Goal: Task Accomplishment & Management: Use online tool/utility

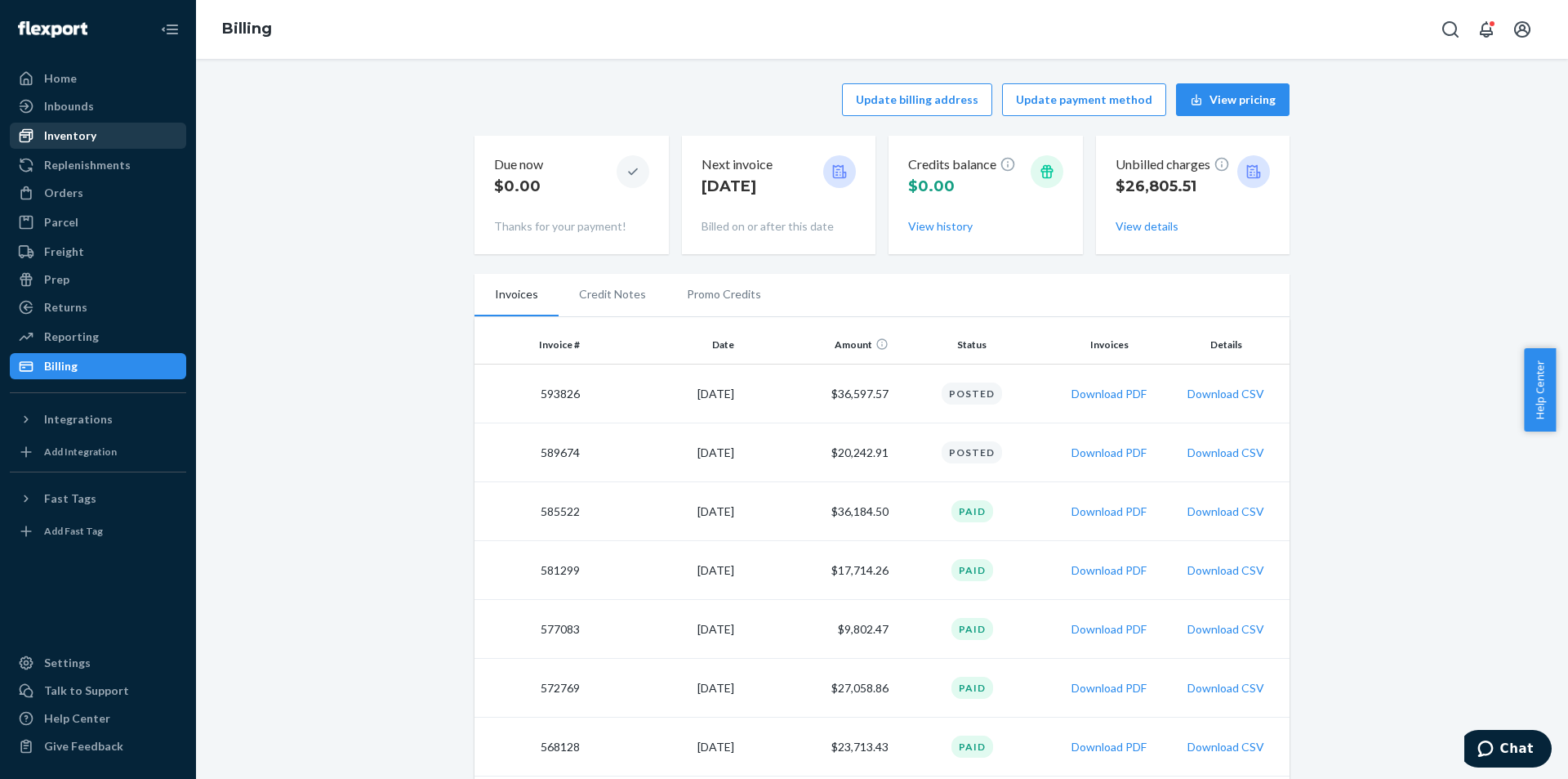
click at [83, 195] on div "Orders" at bounding box center [98, 193] width 173 height 23
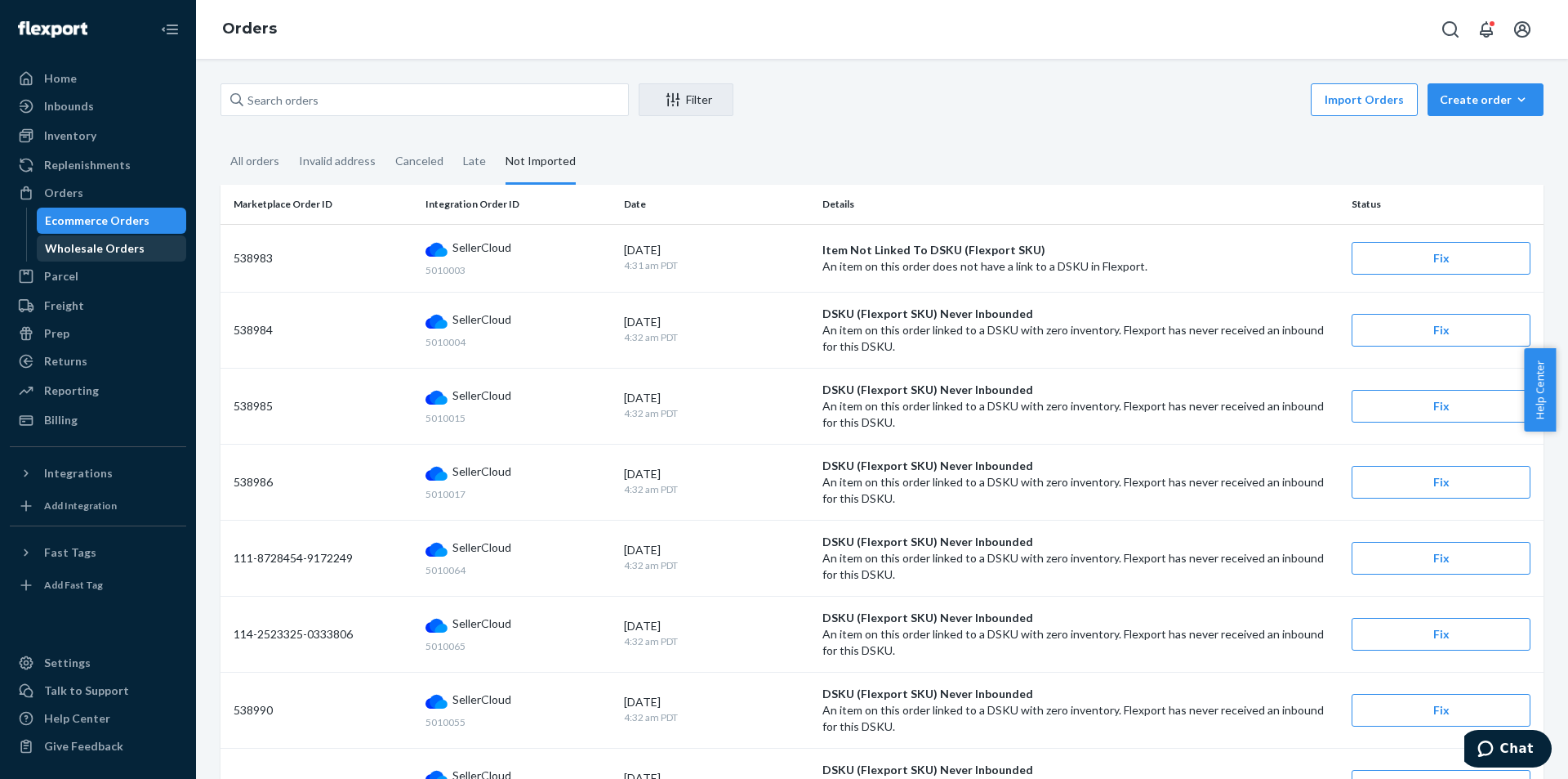
click at [125, 254] on div "Wholesale Orders" at bounding box center [95, 248] width 100 height 16
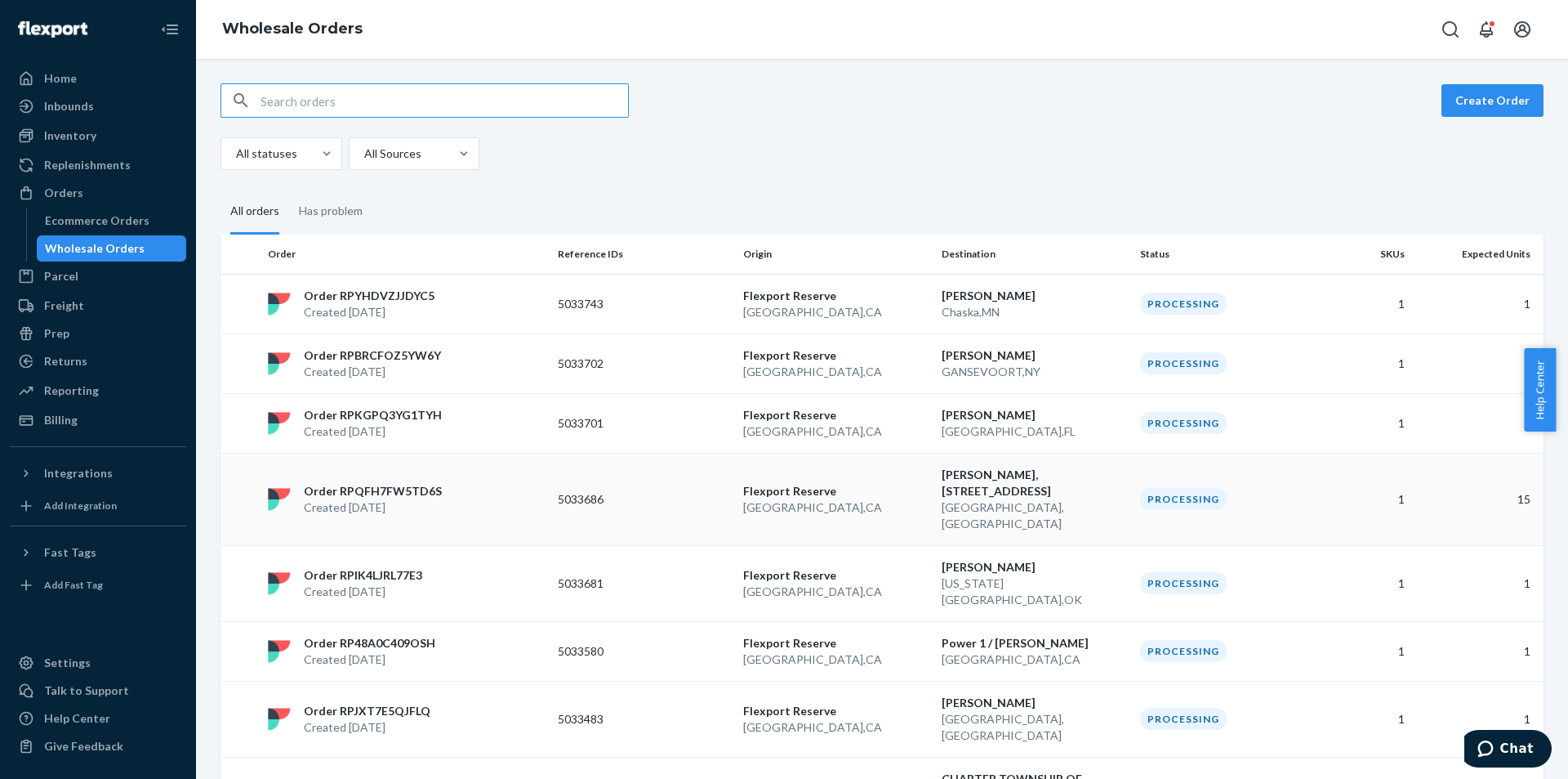
click at [986, 521] on td "[PERSON_NAME], [STREET_ADDRESS]" at bounding box center [1034, 499] width 198 height 93
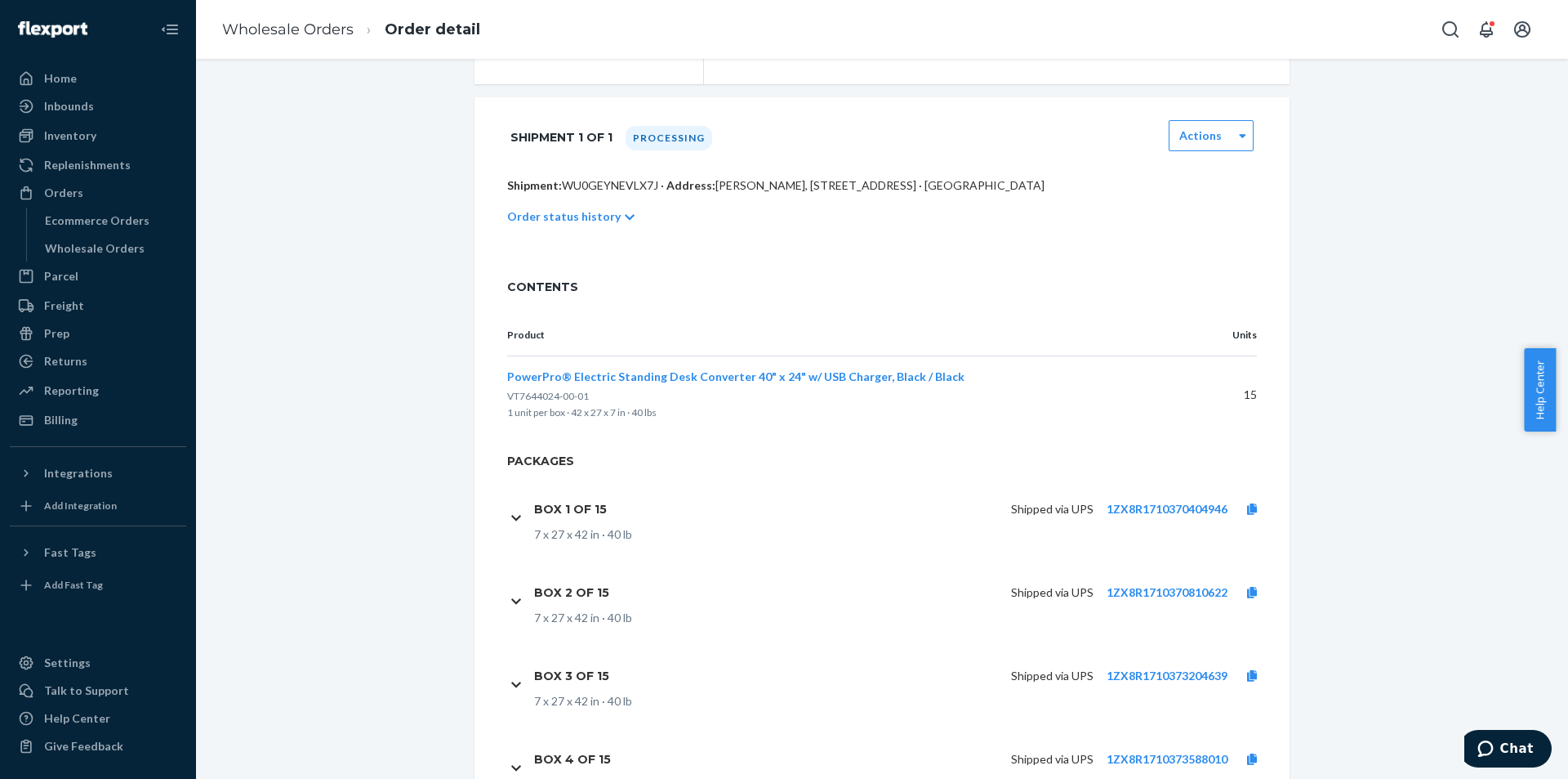
scroll to position [409, 0]
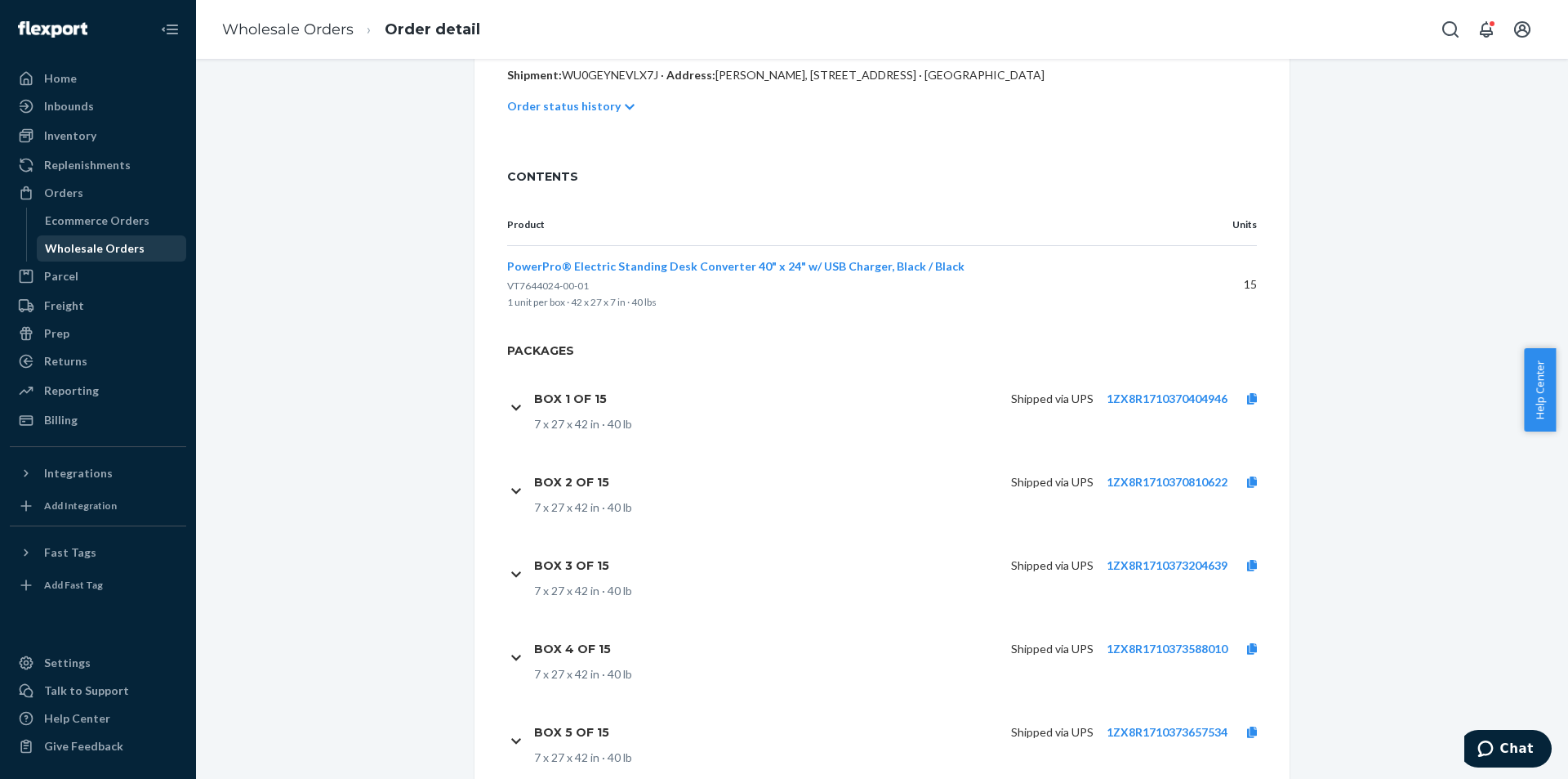
click at [73, 249] on div "Wholesale Orders" at bounding box center [95, 248] width 100 height 16
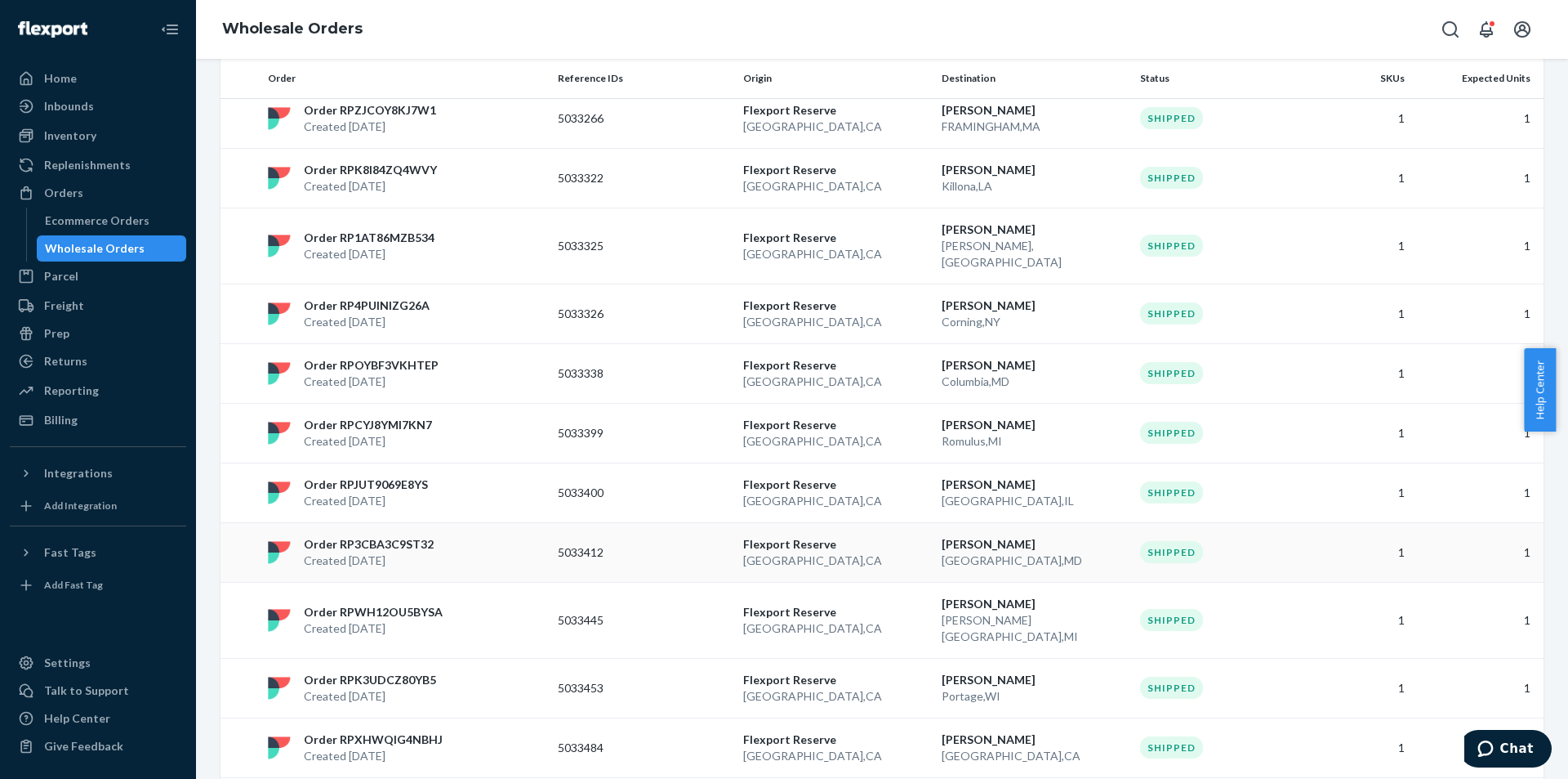
scroll to position [1125, 0]
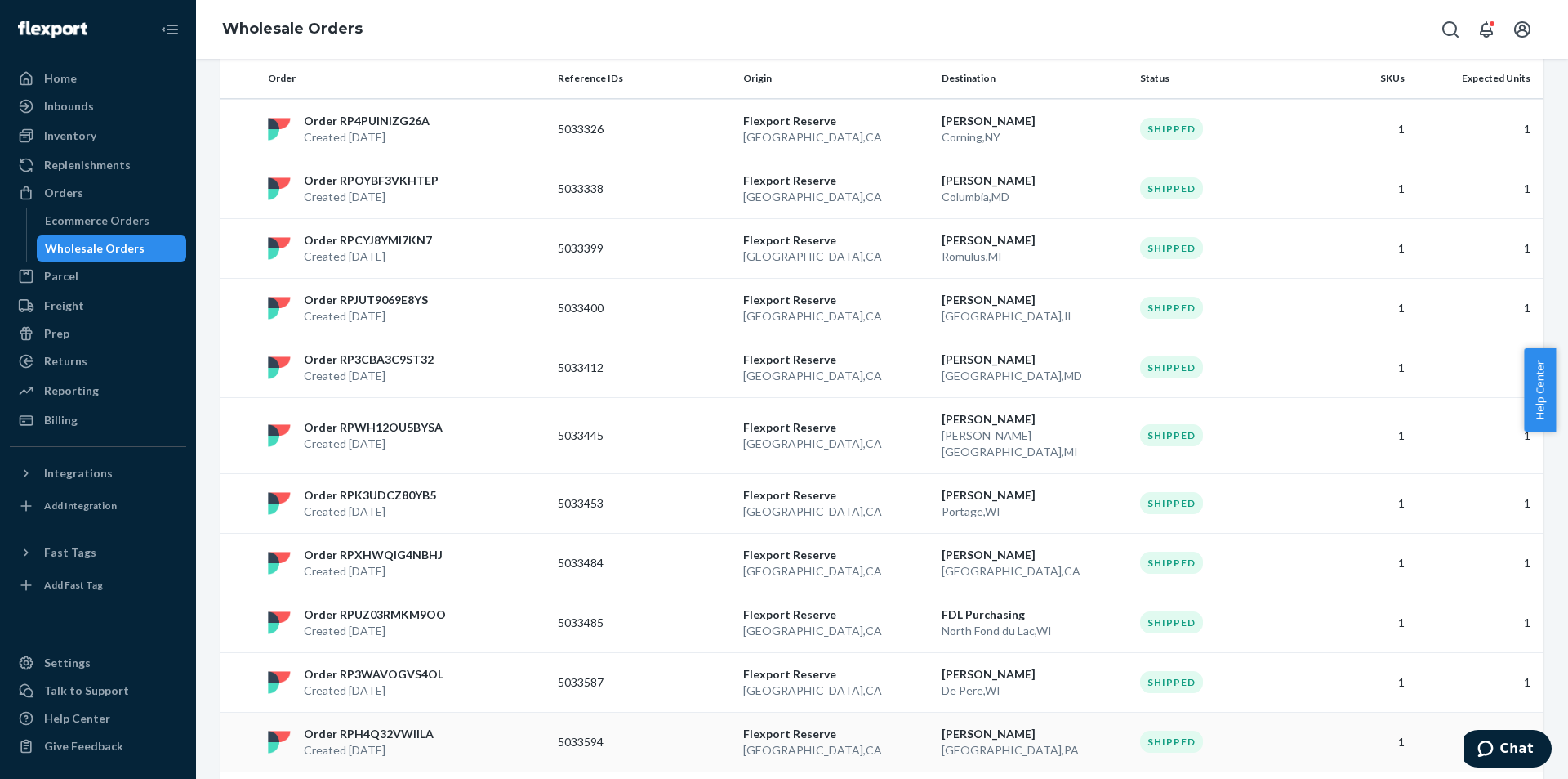
click at [1013, 712] on td "[PERSON_NAME] , [GEOGRAPHIC_DATA]" at bounding box center [1034, 742] width 198 height 60
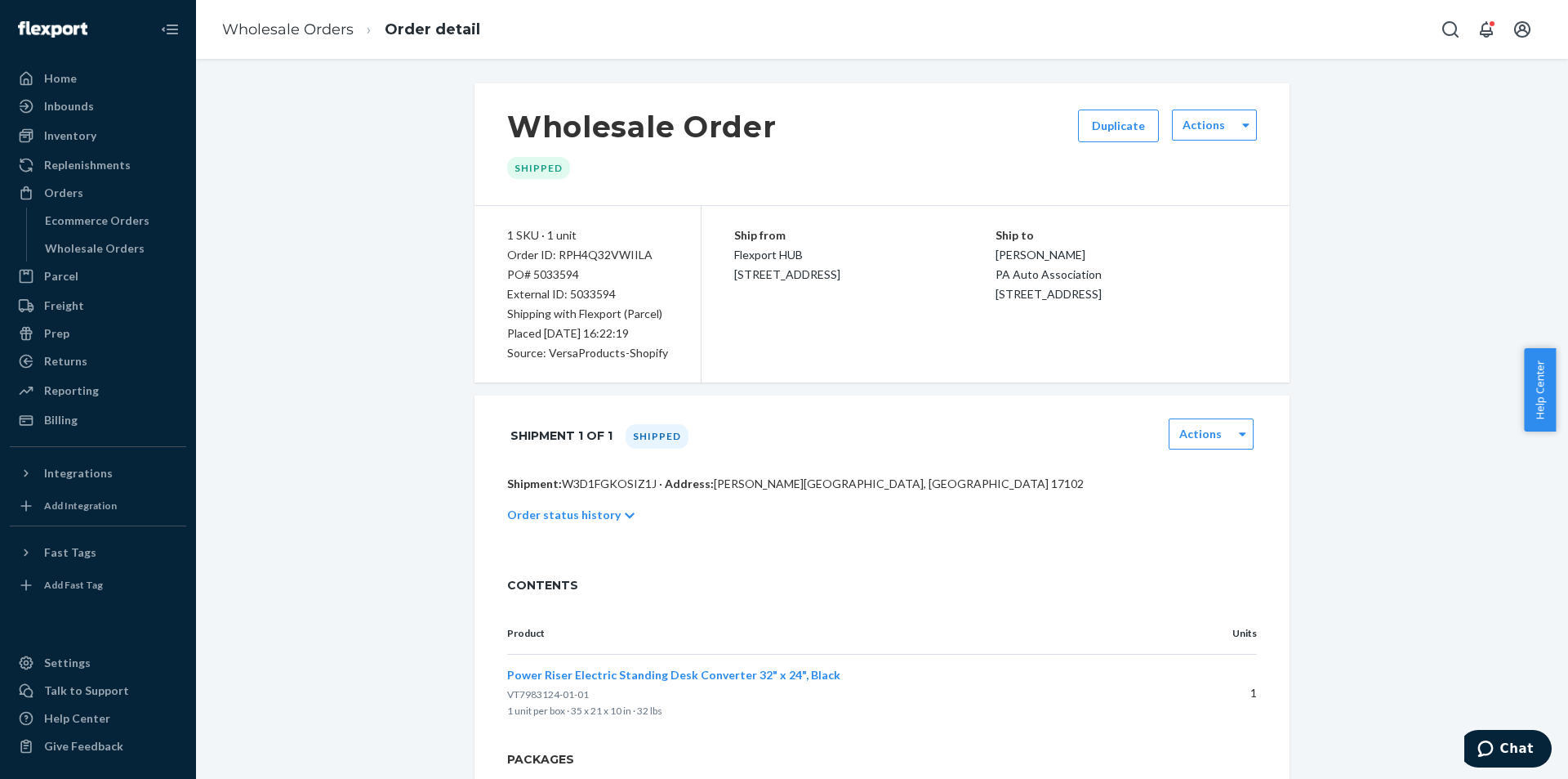
scroll to position [131, 0]
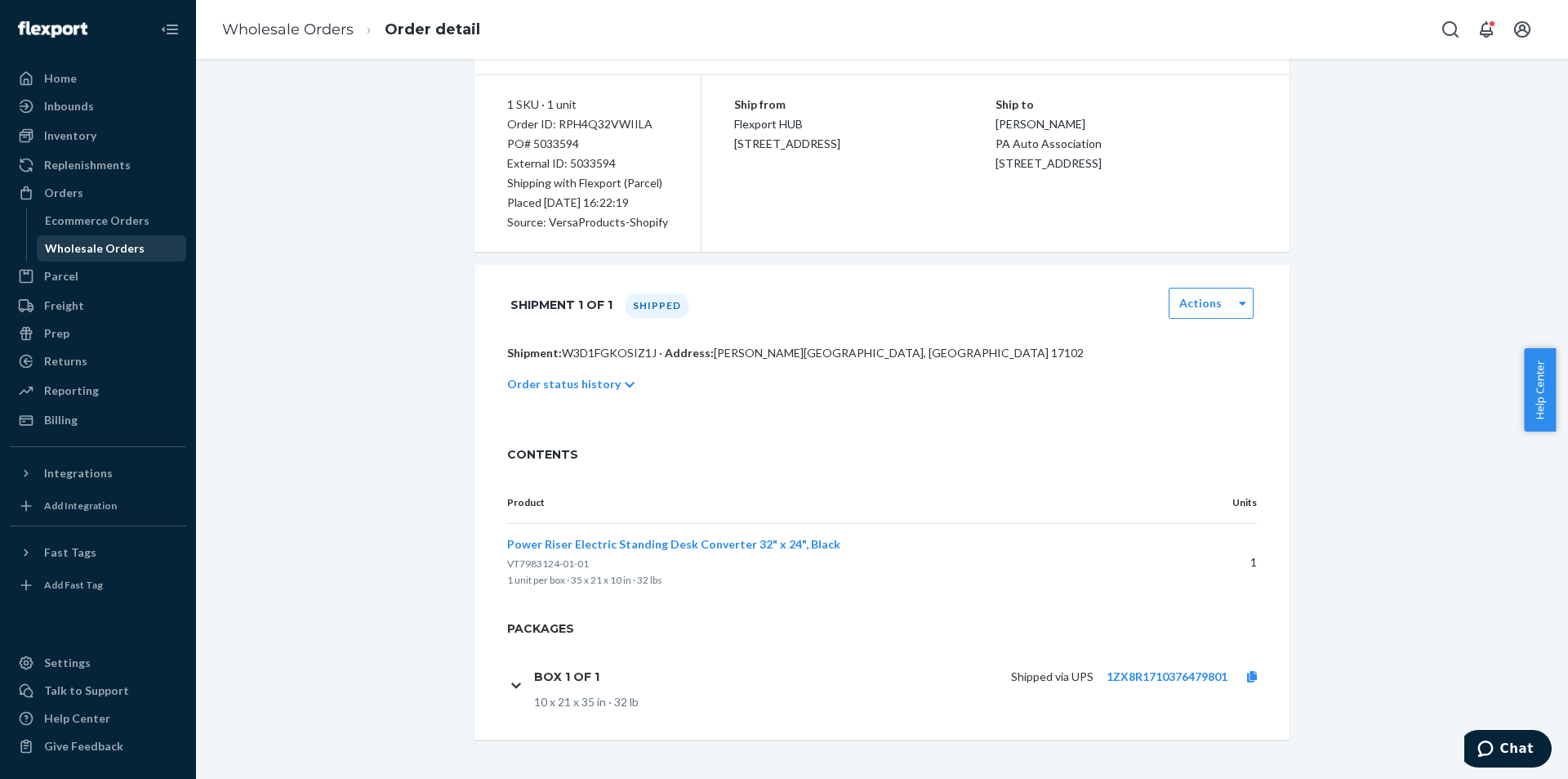
click at [137, 240] on div "Wholesale Orders" at bounding box center [95, 248] width 100 height 16
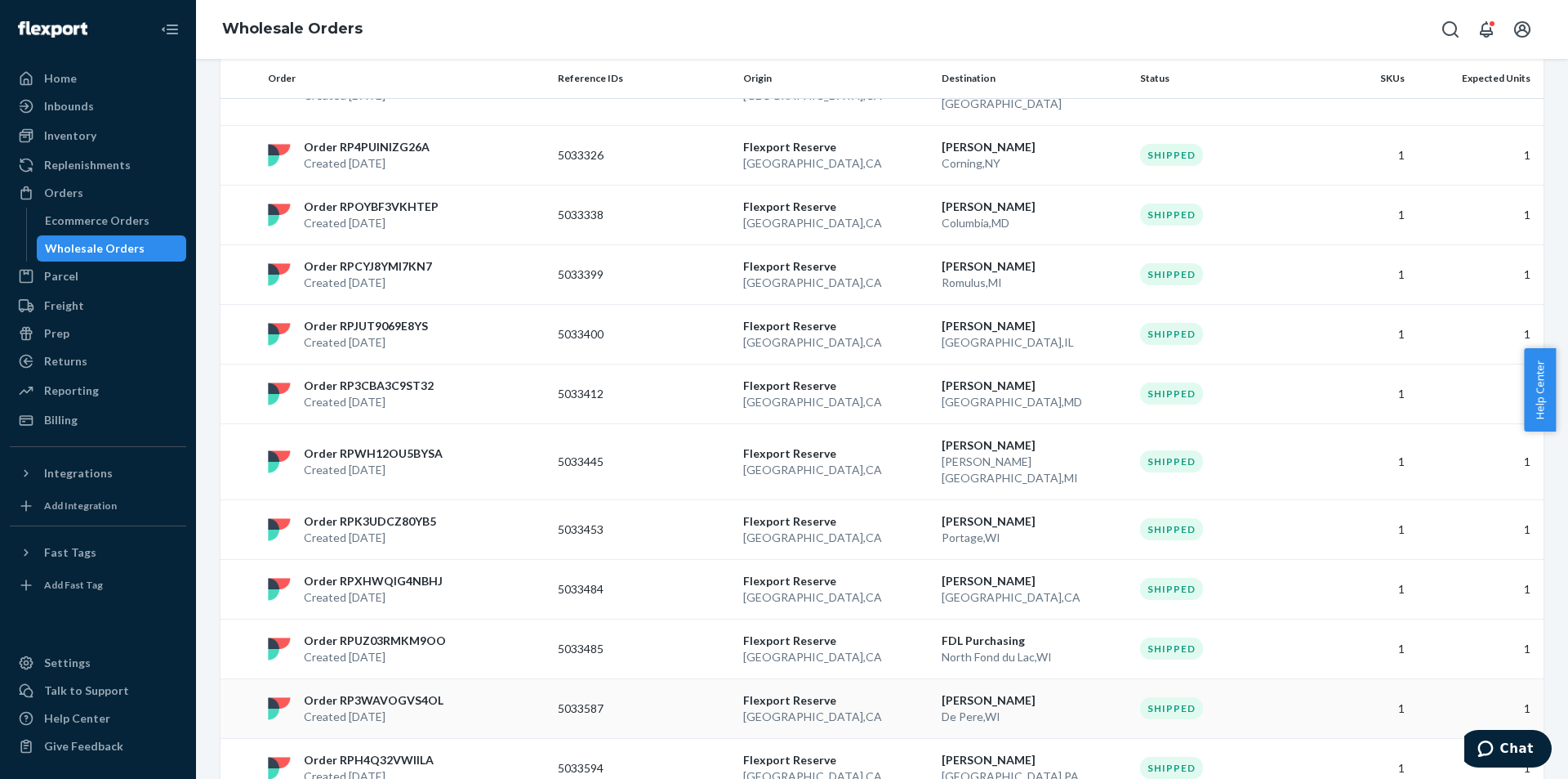
scroll to position [1125, 0]
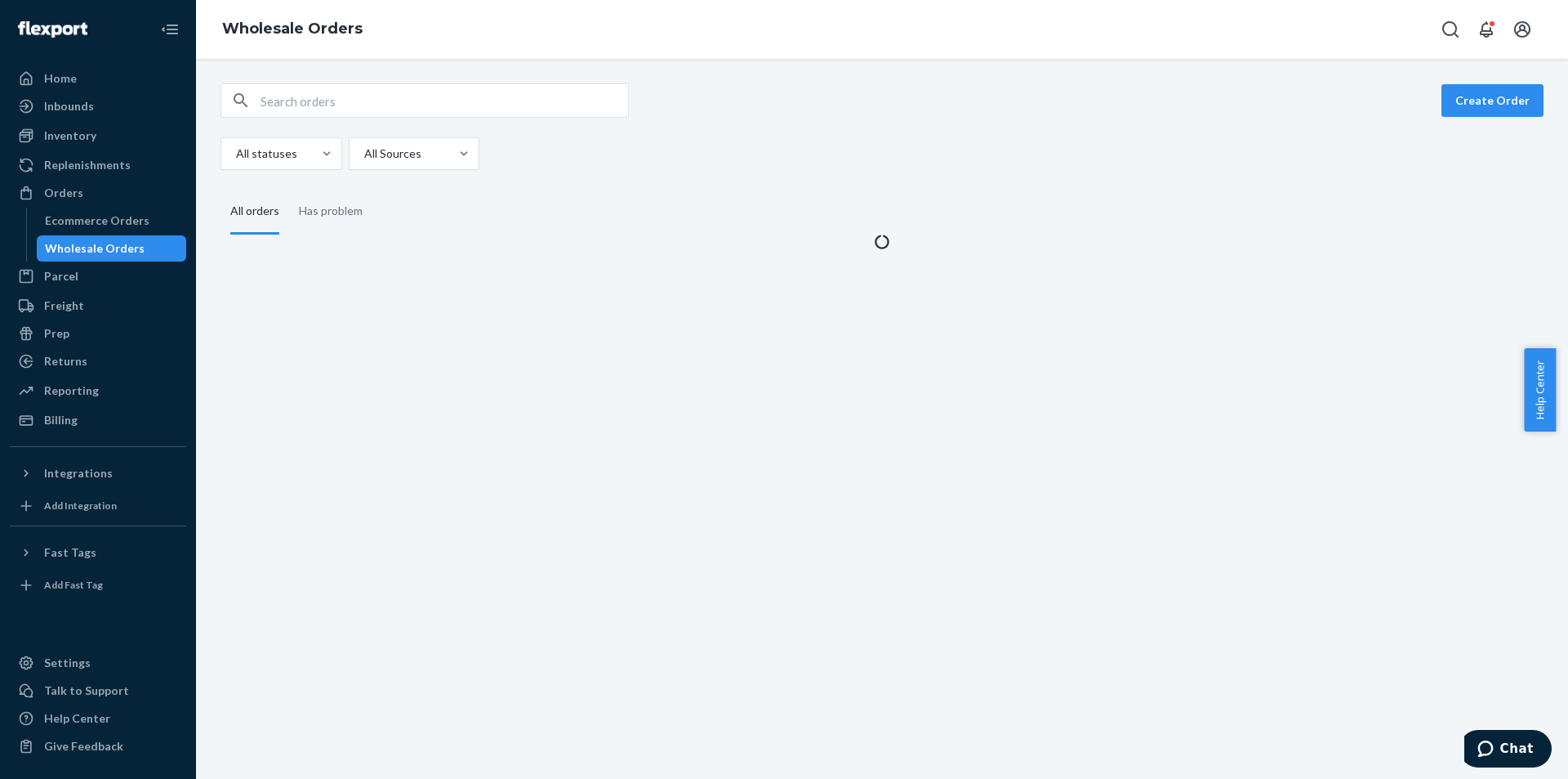
scroll to position [0, 0]
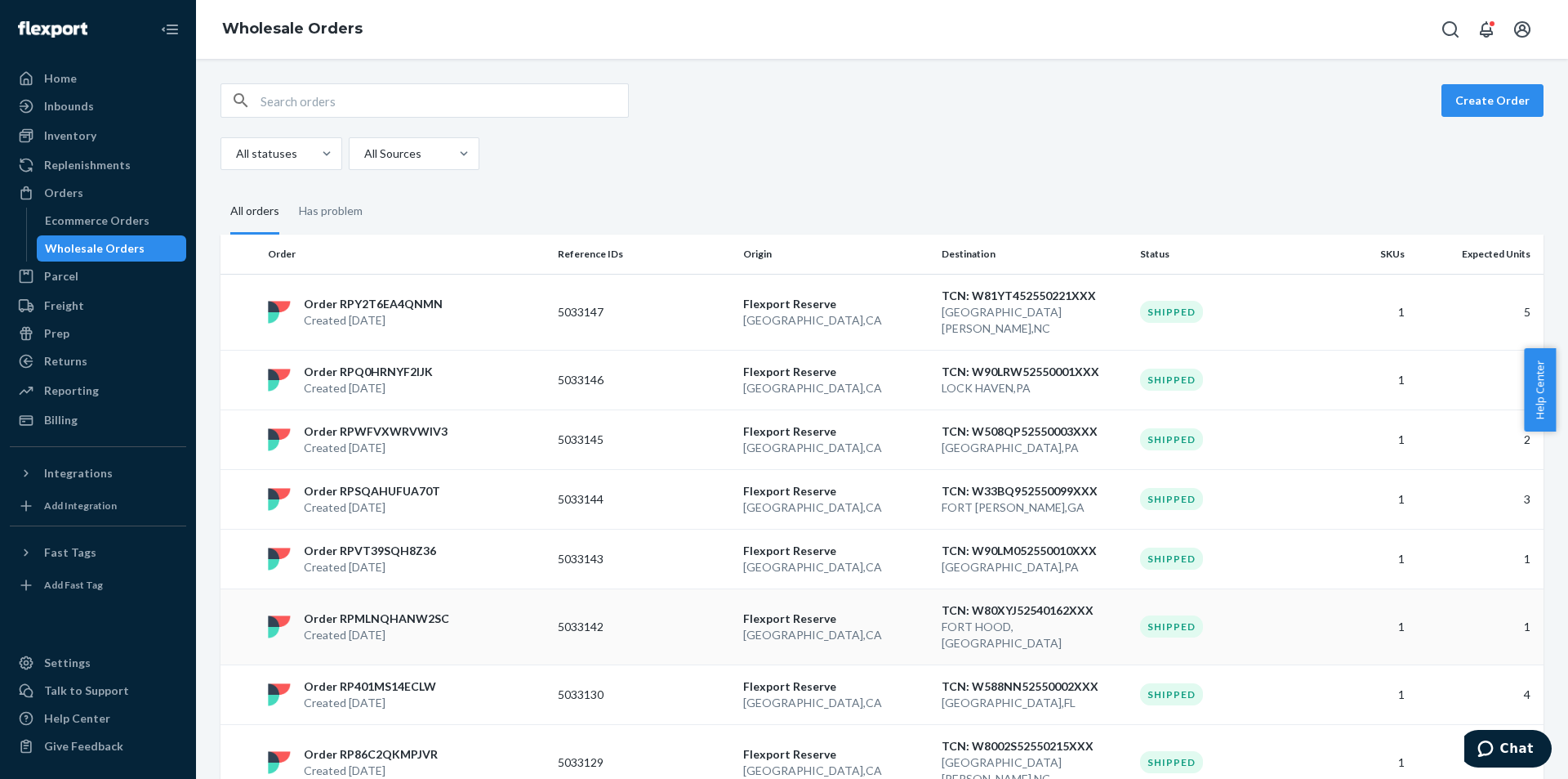
click at [1268, 615] on div "Shipped" at bounding box center [1226, 626] width 172 height 22
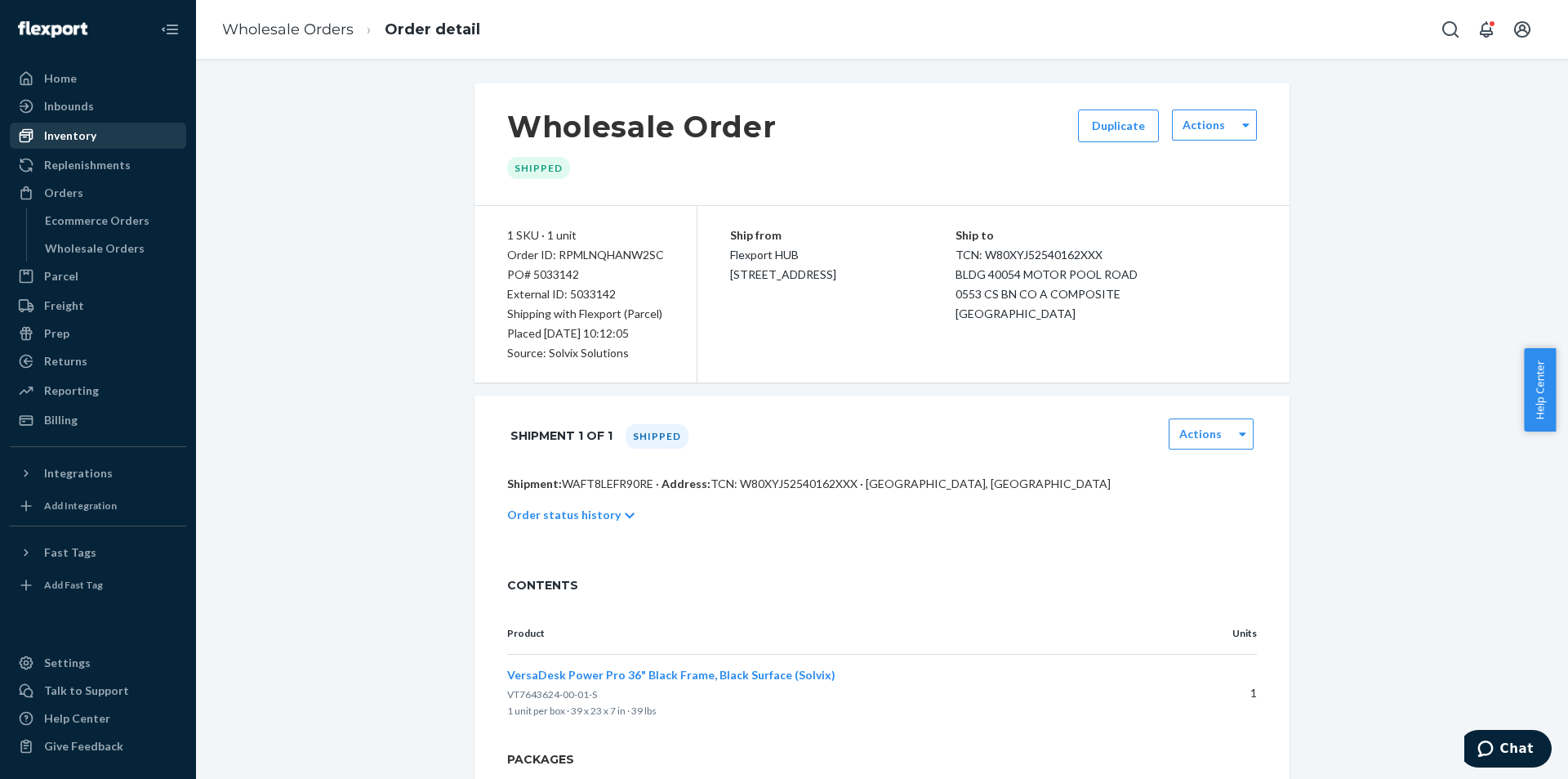
click at [117, 129] on div "Inventory" at bounding box center [98, 136] width 173 height 23
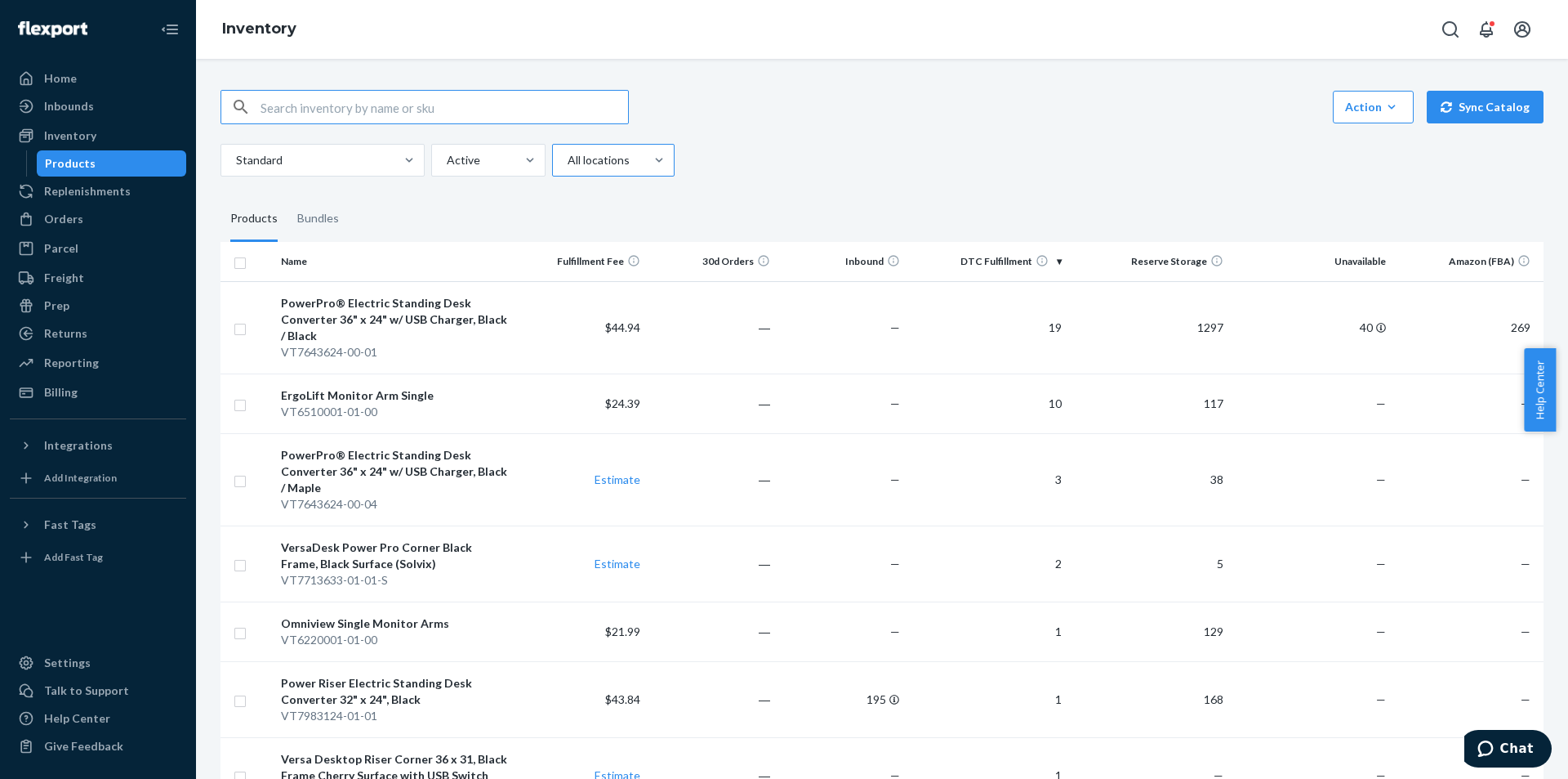
click at [633, 170] on div "All locations" at bounding box center [599, 161] width 92 height 30
click at [568, 169] on input "All locations" at bounding box center [567, 160] width 2 height 16
click at [660, 260] on div "Reserve Storage" at bounding box center [613, 264] width 116 height 33
click at [568, 169] on input "option Reserve Storage focused, 3 of 4. 4 results available. Use Up and Down to…" at bounding box center [567, 160] width 2 height 16
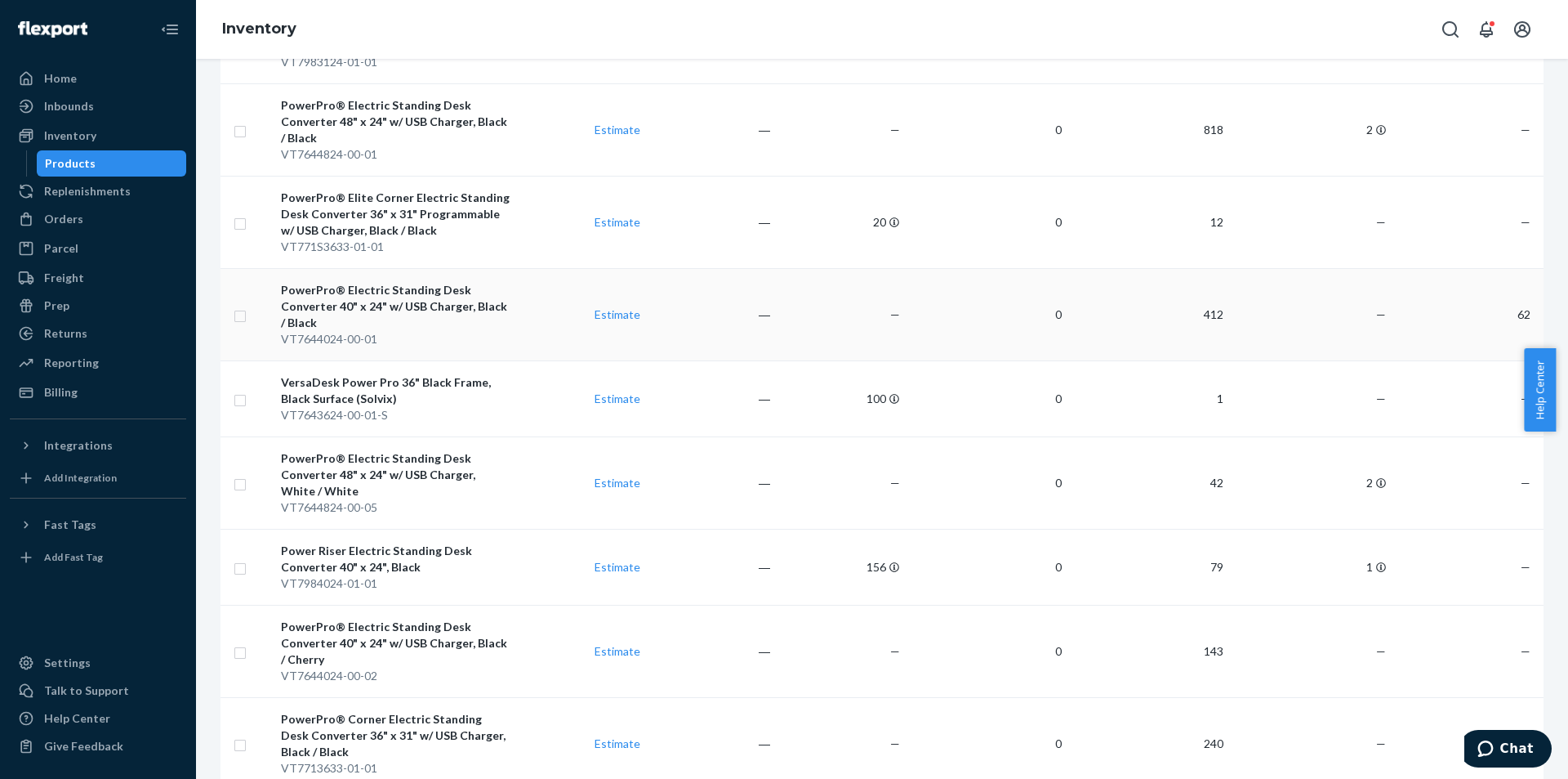
scroll to position [573, 0]
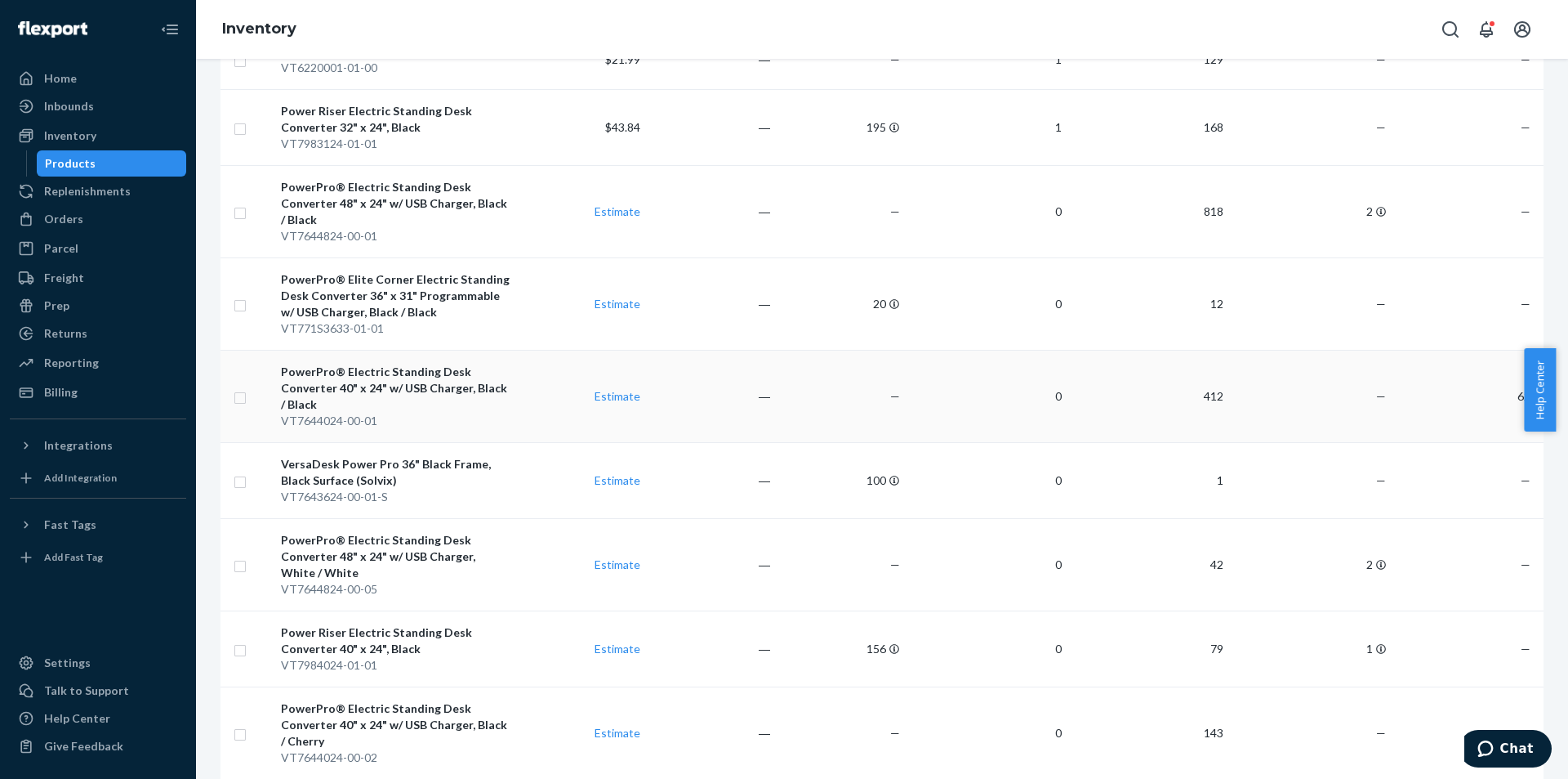
click at [1043, 413] on td "0" at bounding box center [988, 396] width 161 height 93
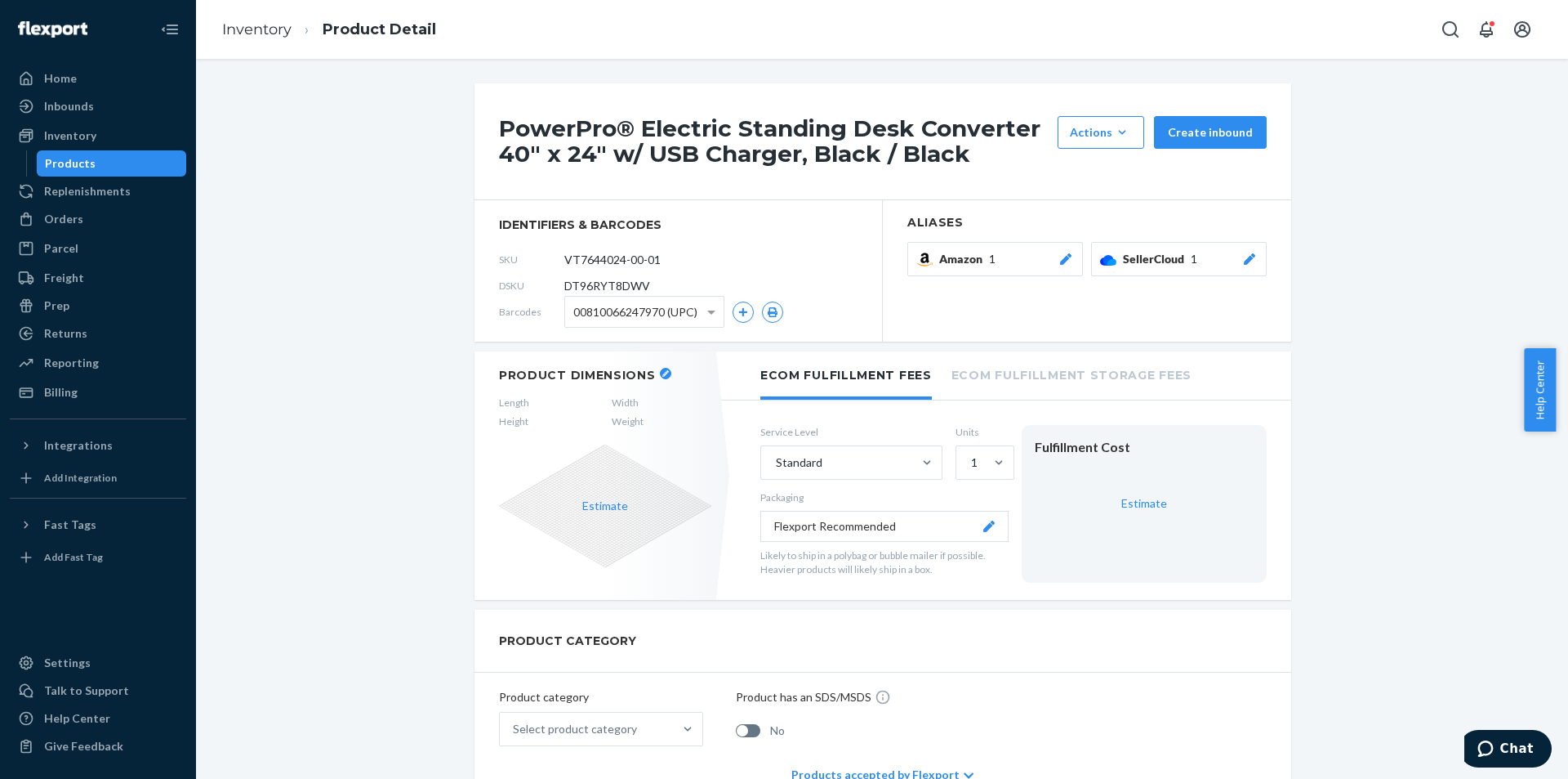
click at [1012, 269] on button "Amazon 1" at bounding box center [995, 259] width 175 height 34
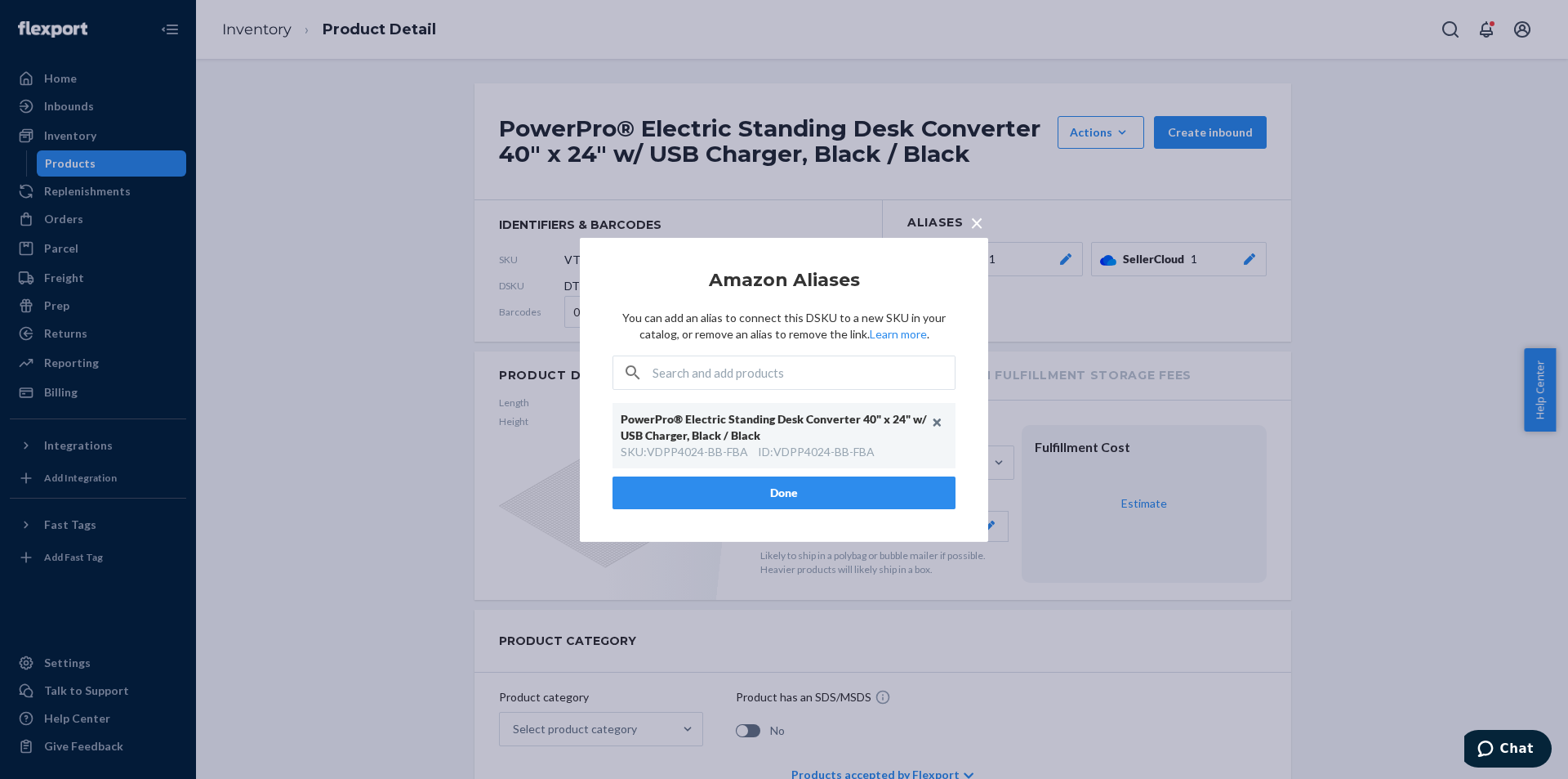
click at [975, 225] on span "×" at bounding box center [977, 221] width 13 height 28
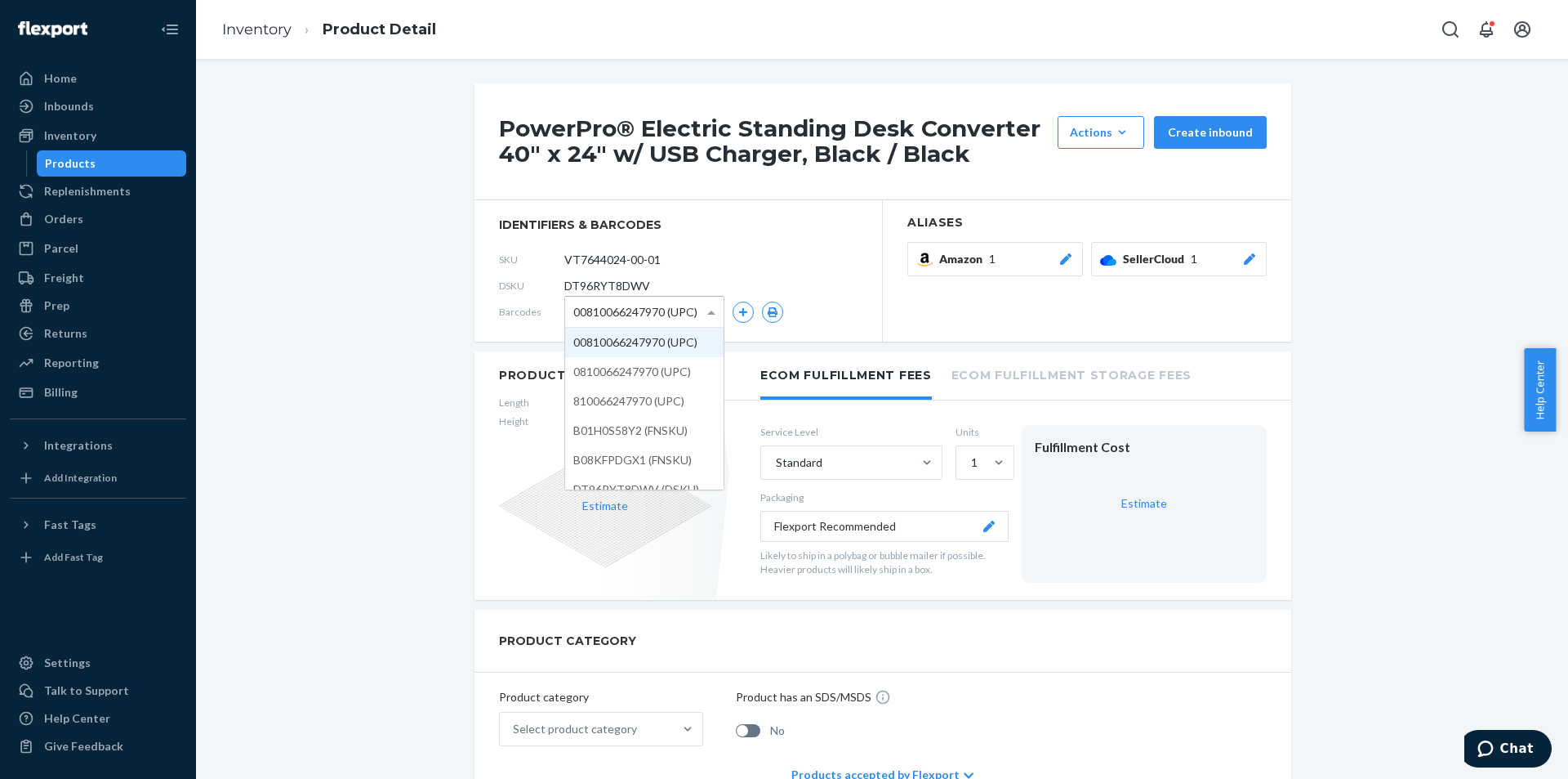
click at [620, 315] on span "00810066247970 (UPC)" at bounding box center [635, 312] width 125 height 28
click at [1047, 333] on section "Aliases Amazon 1 SellerCloud 1" at bounding box center [1088, 271] width 409 height 142
click at [1142, 270] on button "SellerCloud 1" at bounding box center [1179, 259] width 175 height 34
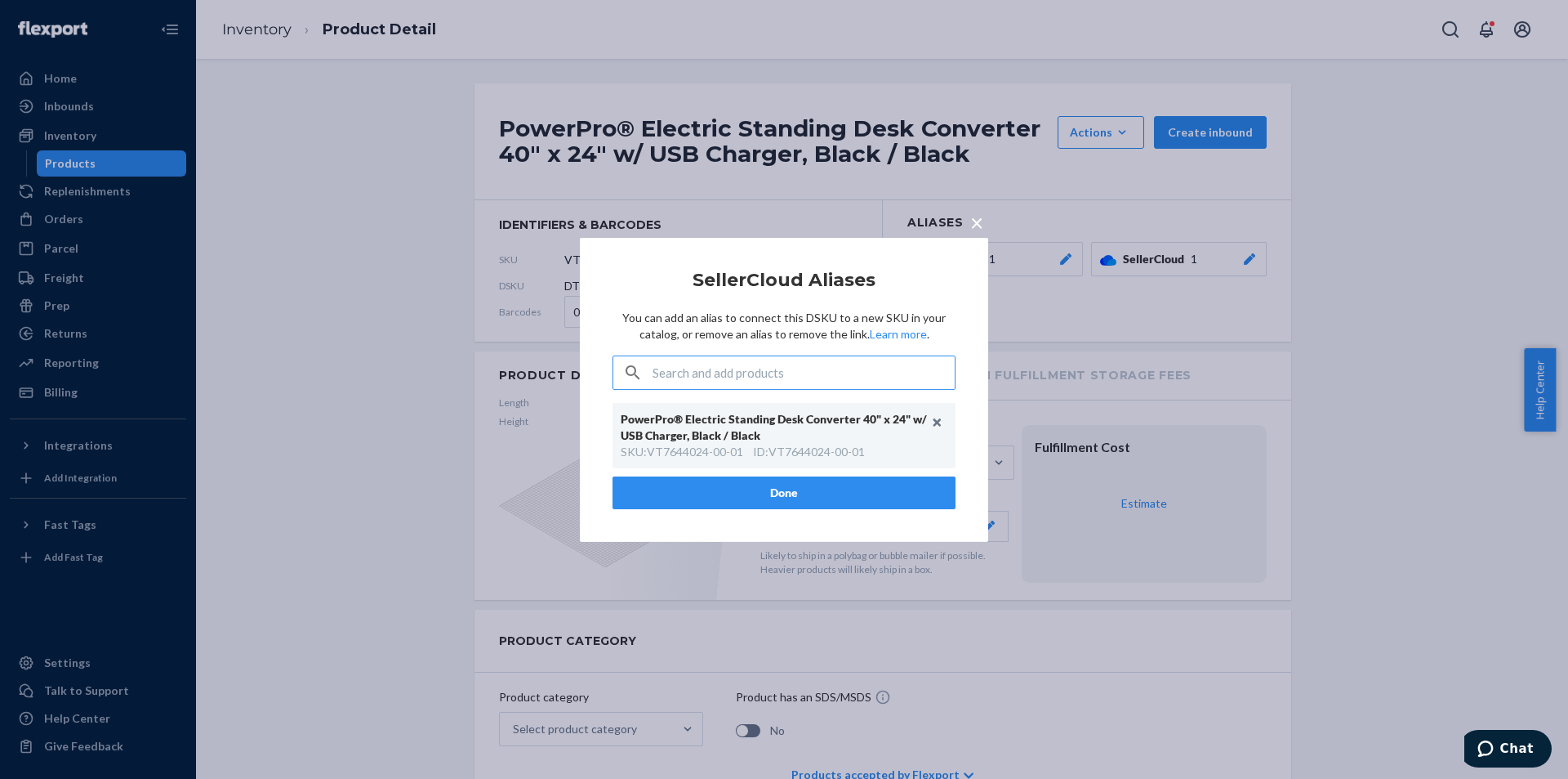
click at [1088, 312] on div "× SellerCloud Aliases You can add an alias to connect this DSKU to a new SKU in…" at bounding box center [784, 389] width 1568 height 779
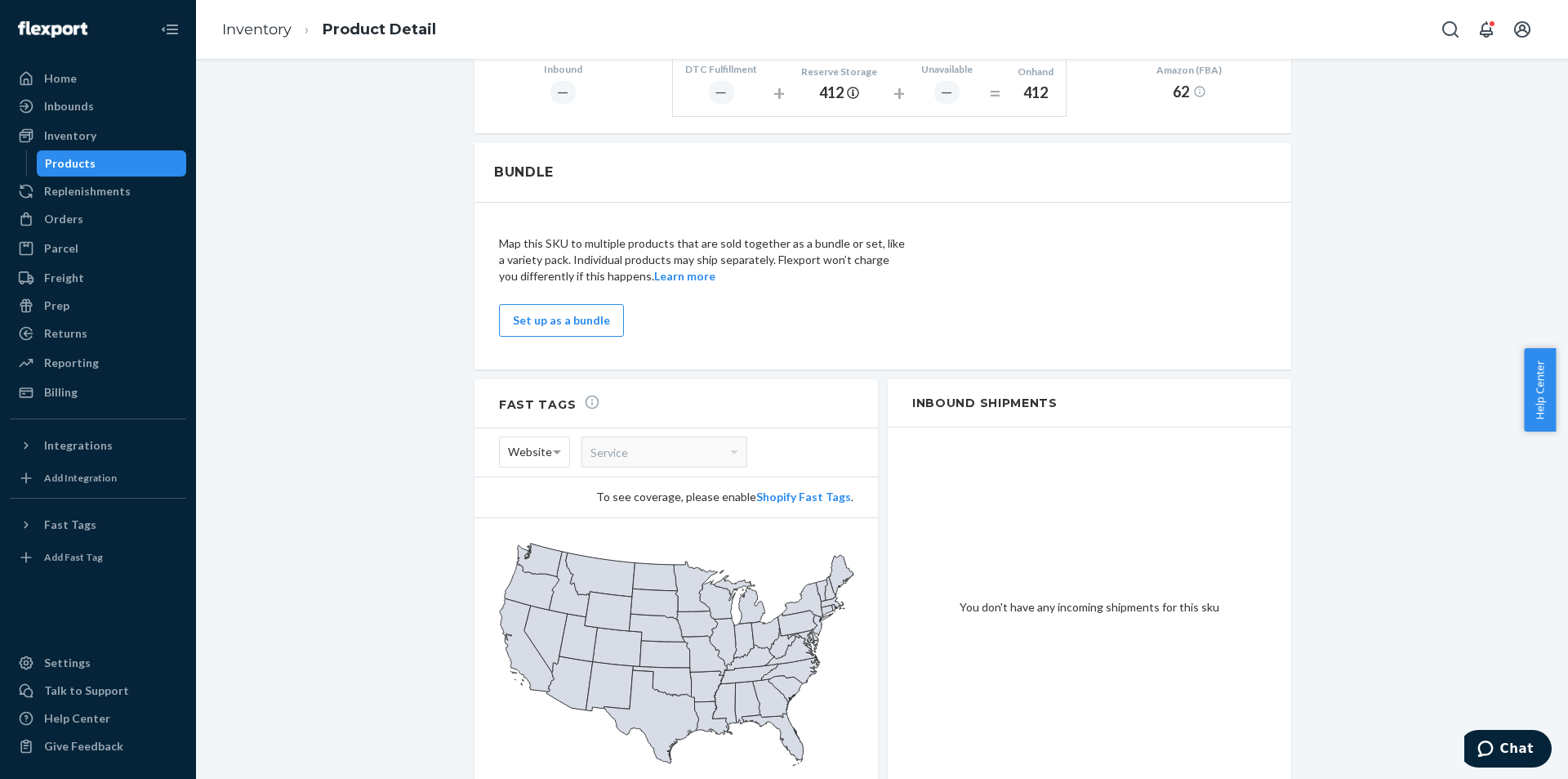
scroll to position [885, 0]
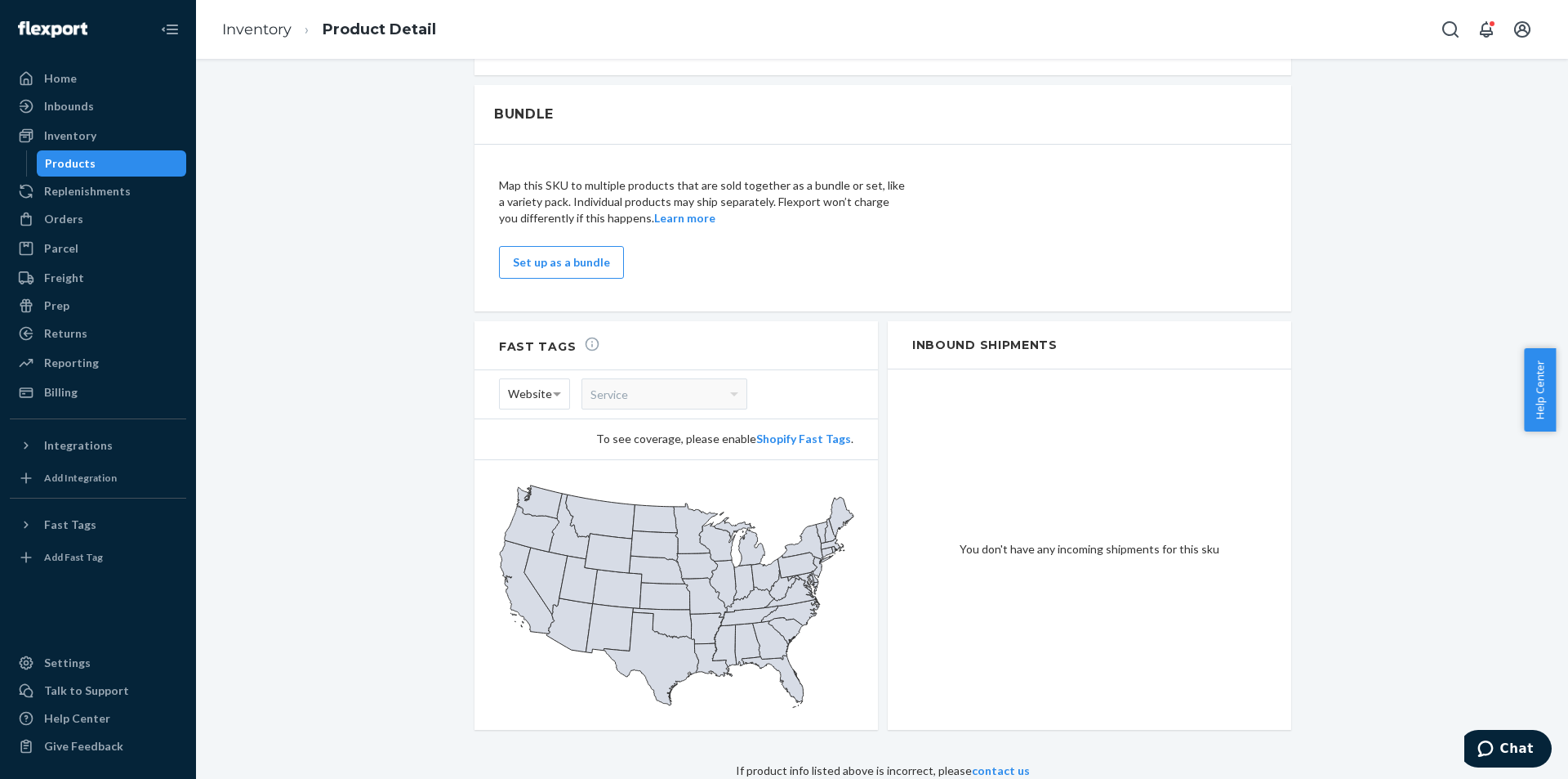
click at [174, 171] on div "Products" at bounding box center [113, 163] width 148 height 23
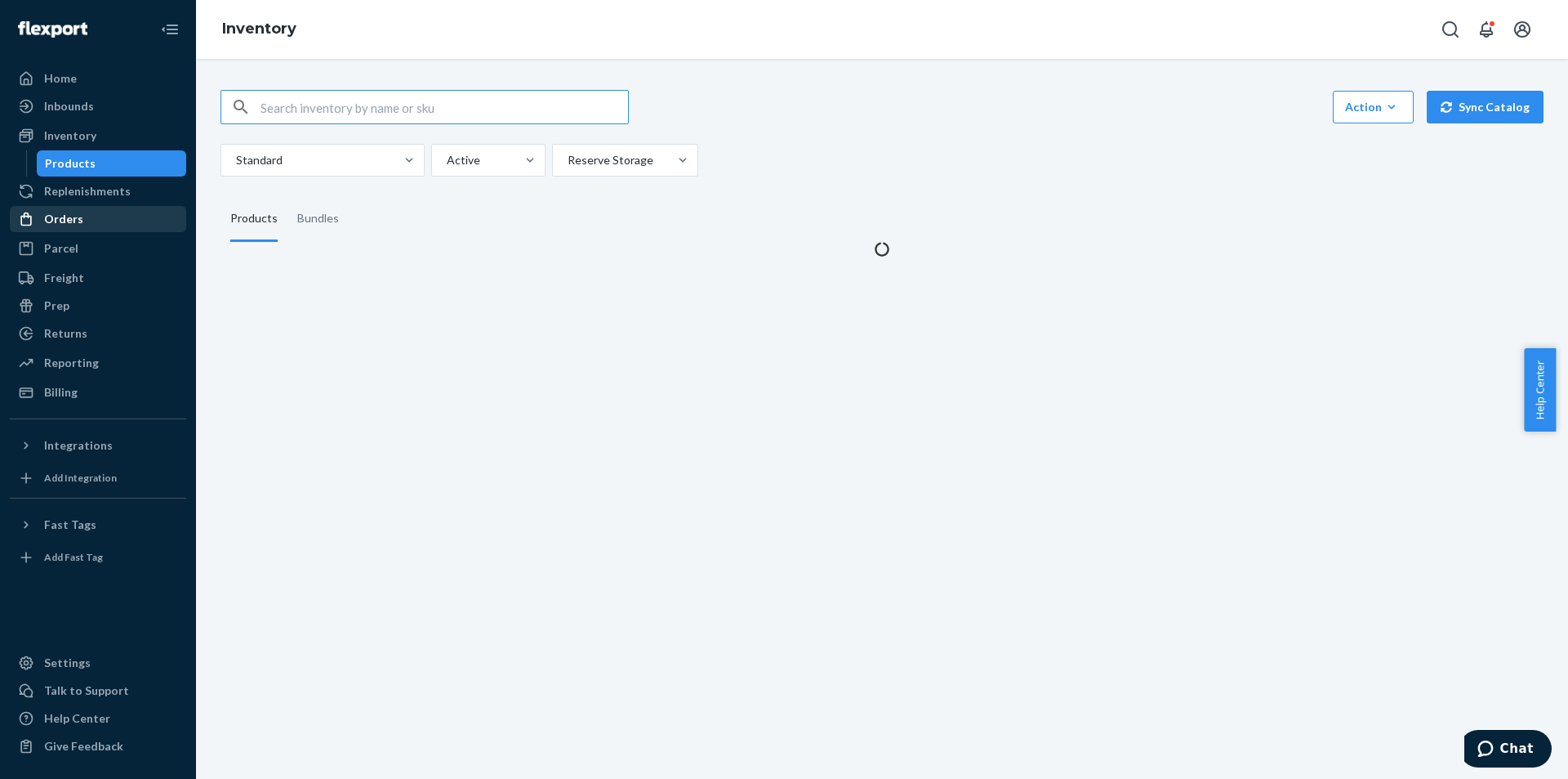
click at [129, 226] on div "Orders" at bounding box center [98, 218] width 173 height 23
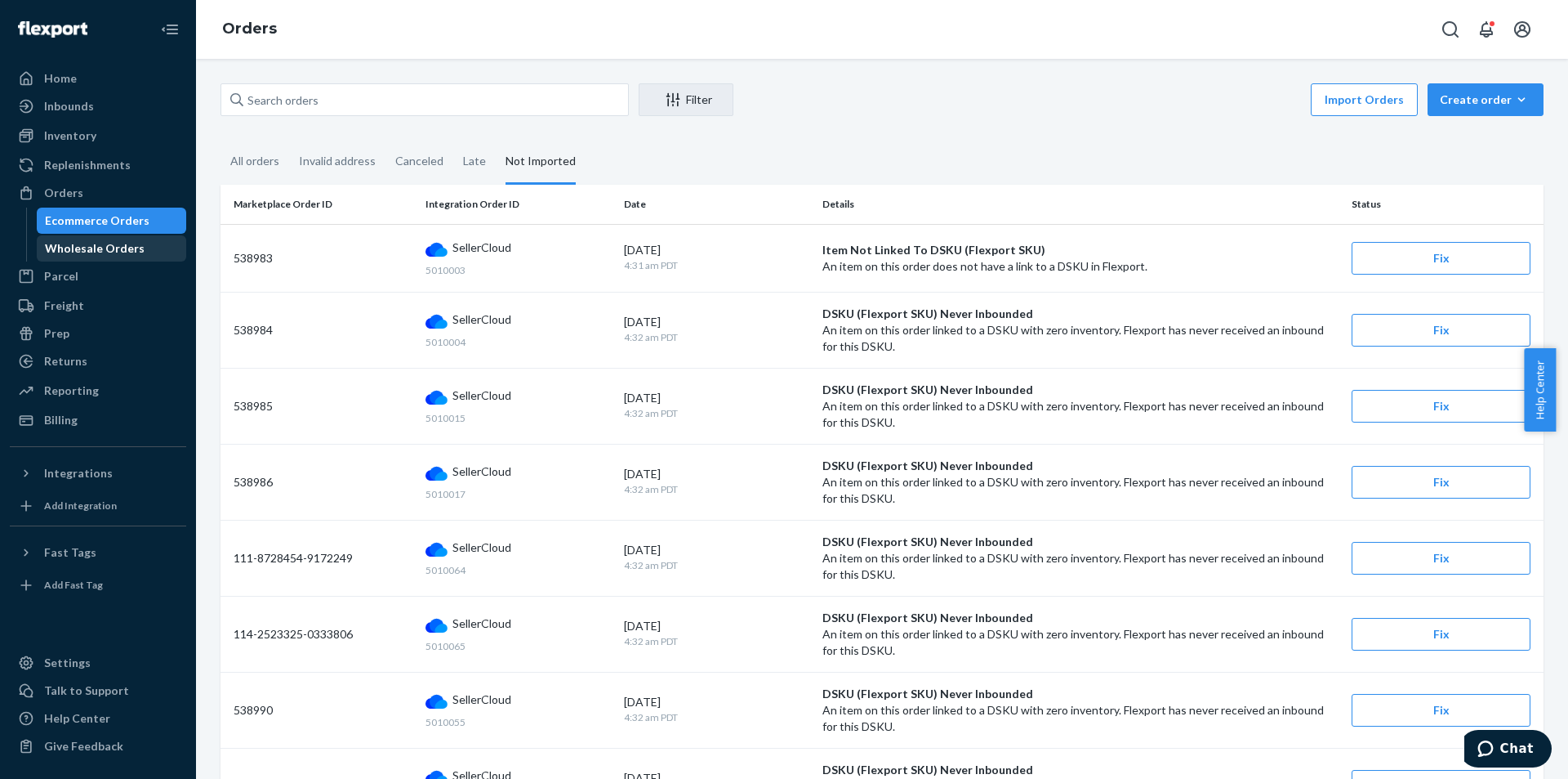
click at [138, 244] on div "Wholesale Orders" at bounding box center [113, 248] width 148 height 23
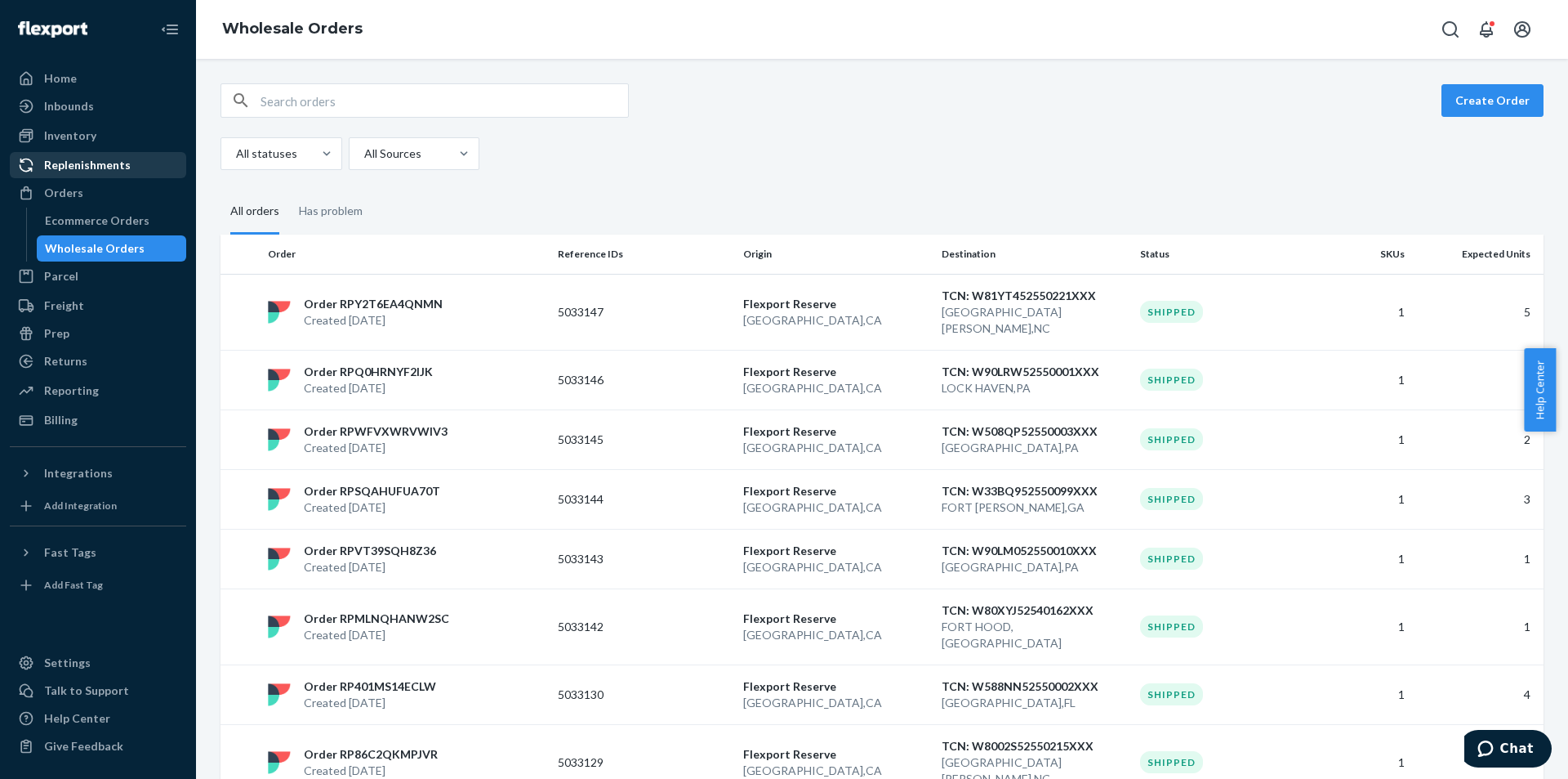
click at [102, 170] on div "Replenishments" at bounding box center [87, 165] width 87 height 16
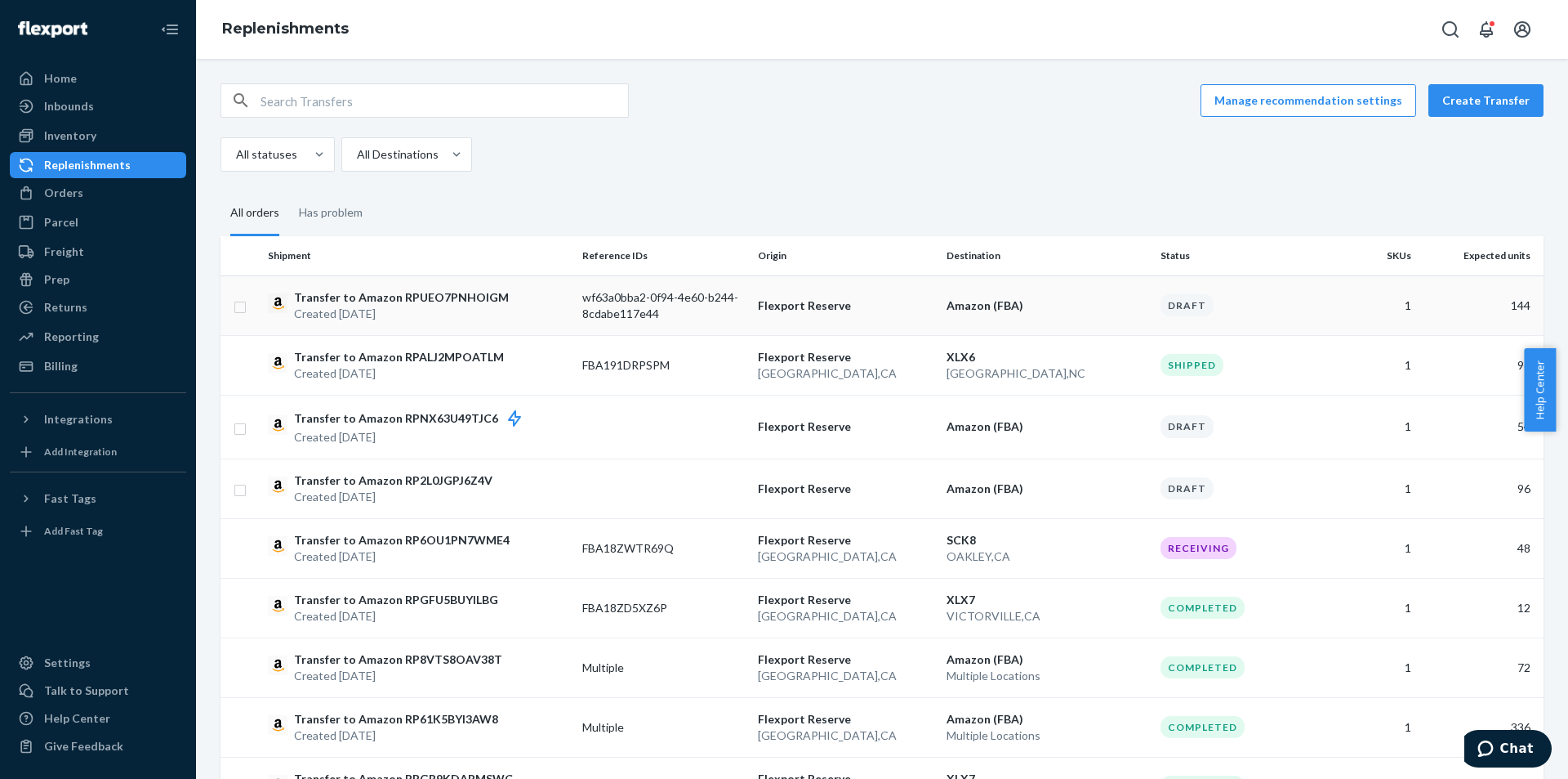
click at [731, 315] on td "wf63a0bba2-0f94-4e60-b244-8cdabe117e44" at bounding box center [664, 305] width 175 height 60
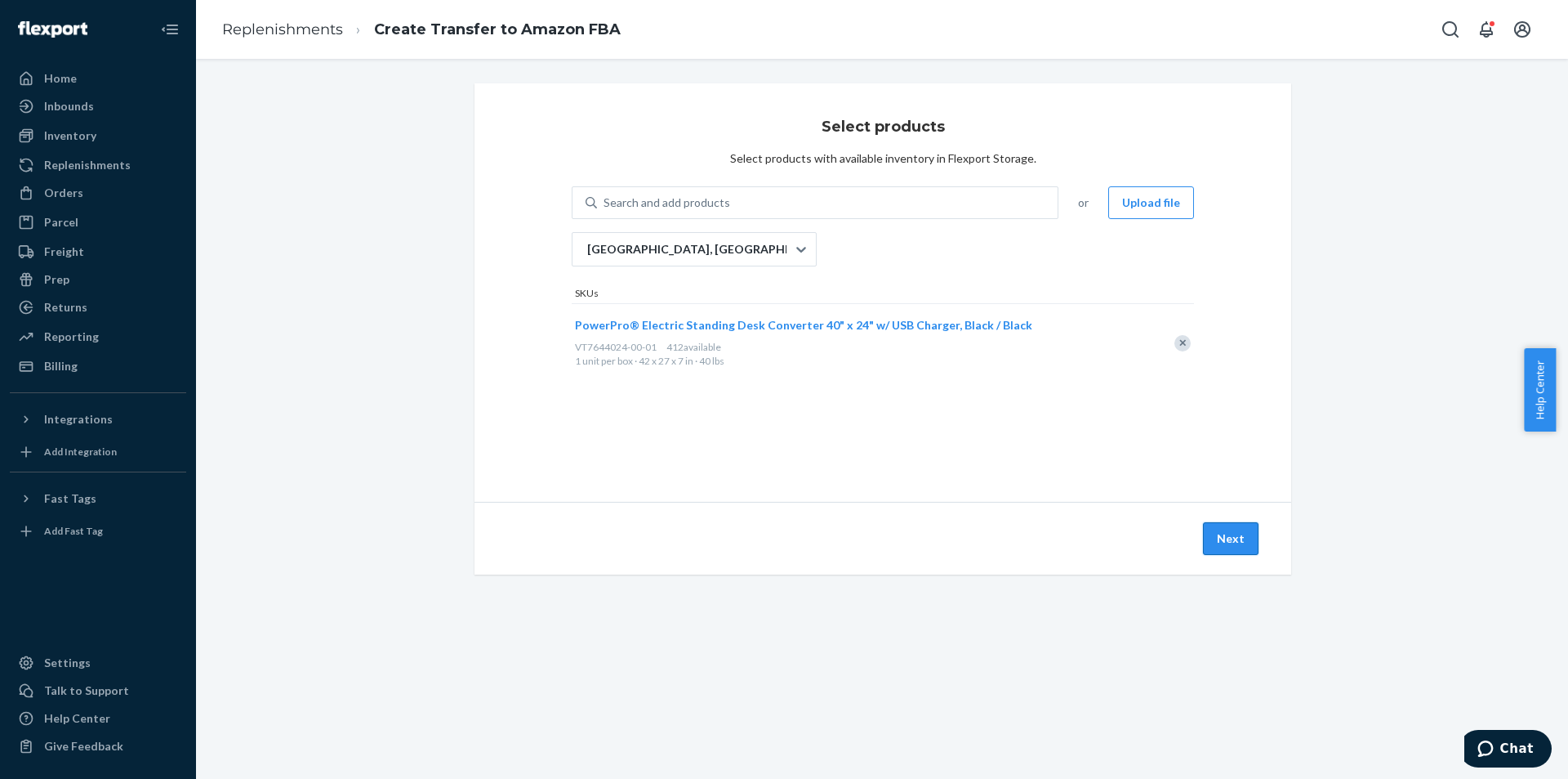
click at [1225, 533] on button "Next" at bounding box center [1231, 539] width 56 height 33
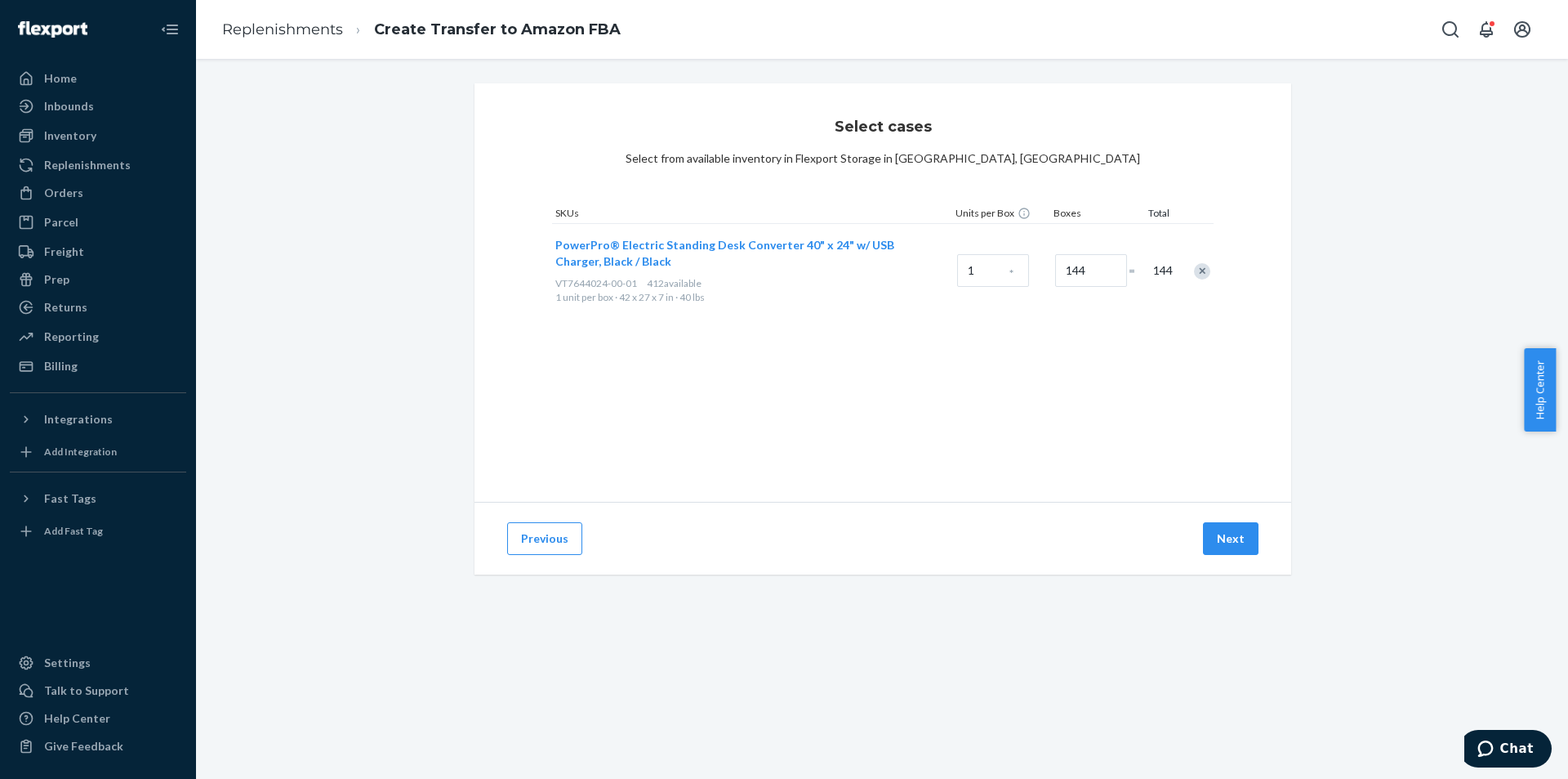
click at [1225, 533] on button "Next" at bounding box center [1231, 539] width 56 height 33
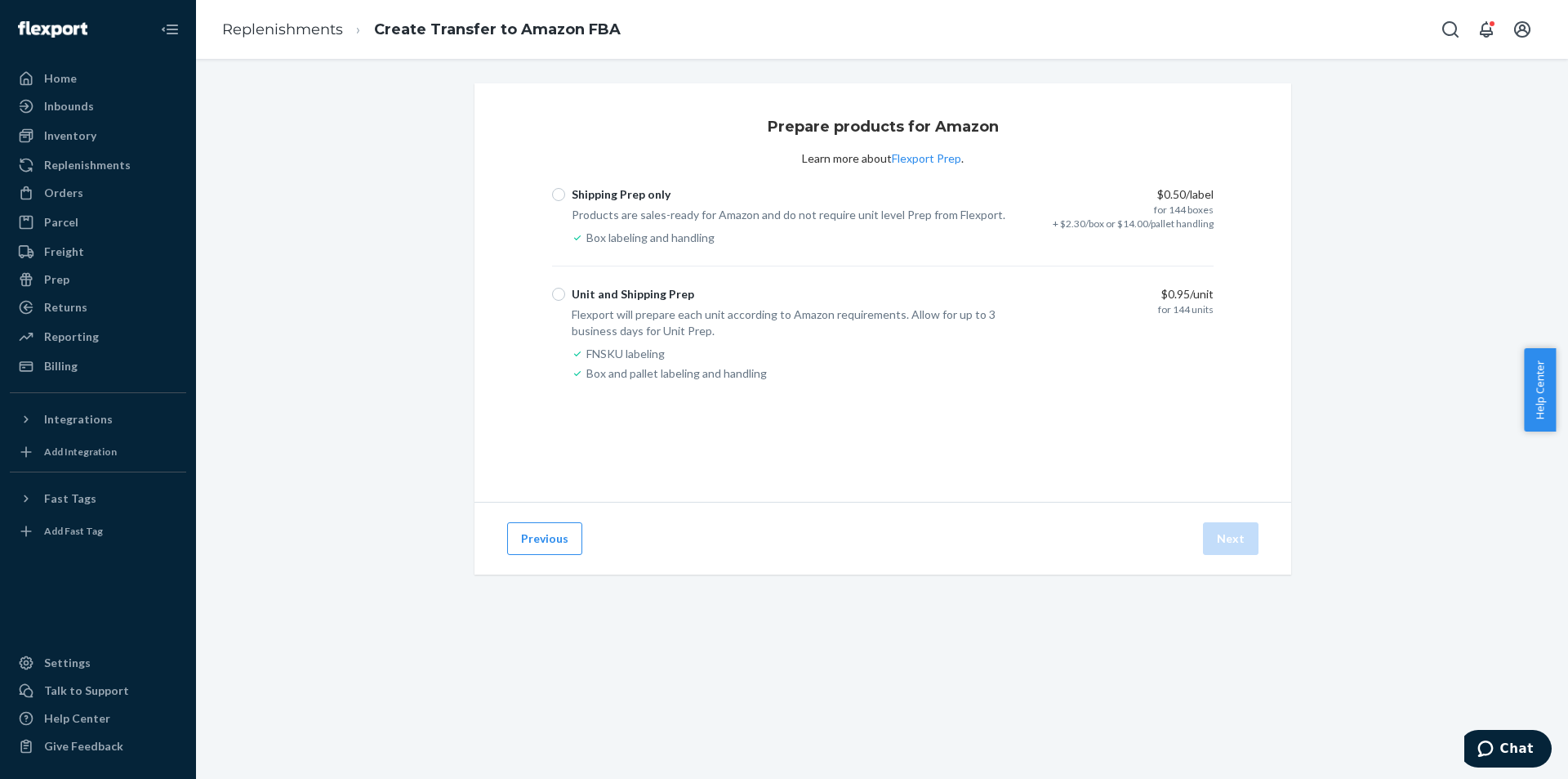
click at [1038, 210] on div "Shipping Prep only Products are sales-ready for Amazon and do not require unit …" at bounding box center [882, 216] width 661 height 60
click at [556, 196] on input "Shipping Prep only" at bounding box center [558, 194] width 13 height 13
radio input "true"
click at [1221, 542] on button "Next" at bounding box center [1231, 539] width 56 height 33
